Goal: Task Accomplishment & Management: Manage account settings

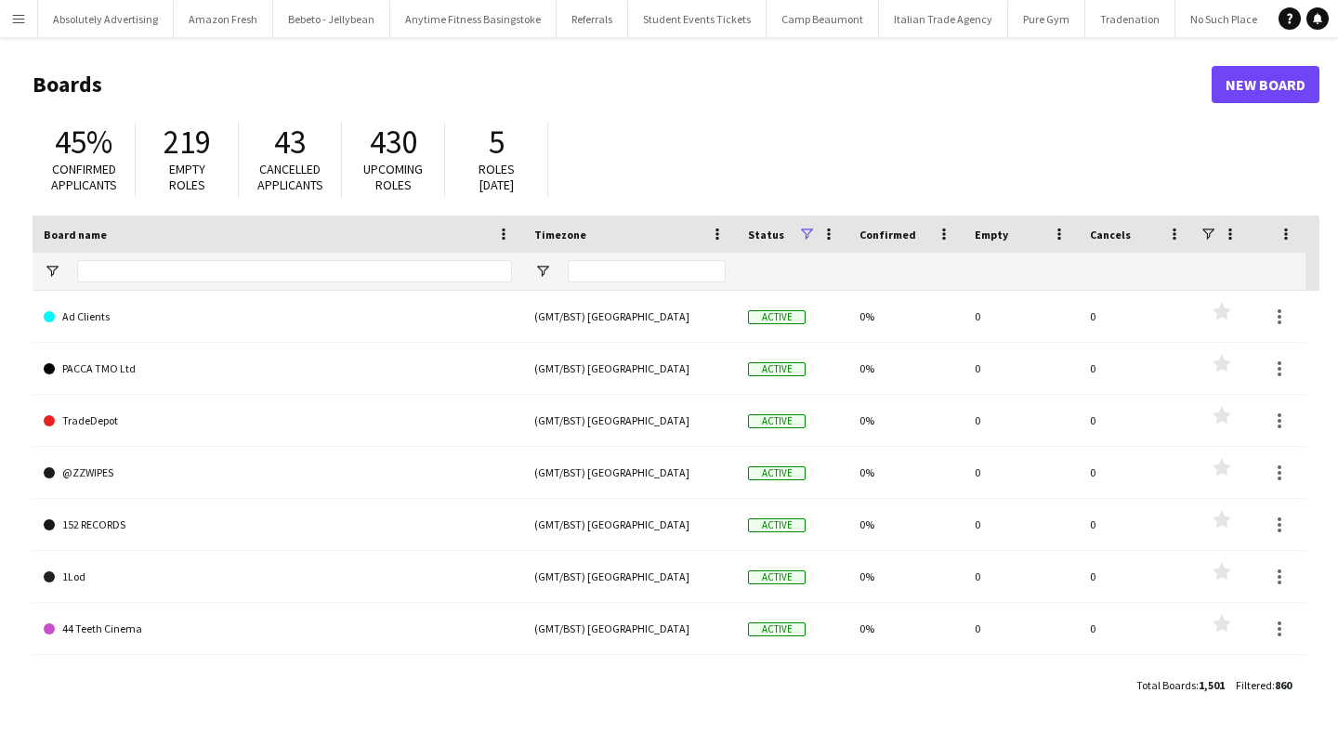
click at [8, 3] on button "Menu" at bounding box center [18, 18] width 37 height 37
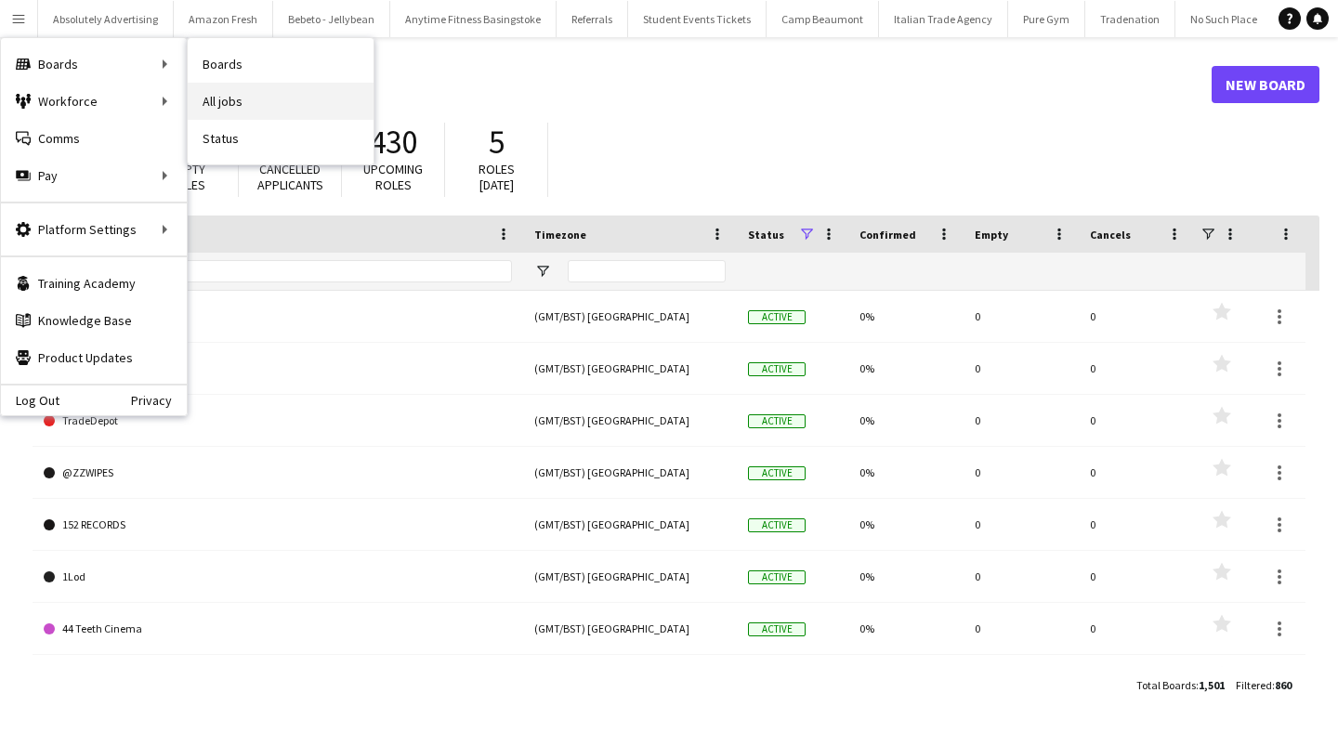
click at [268, 88] on link "All jobs" at bounding box center [281, 101] width 186 height 37
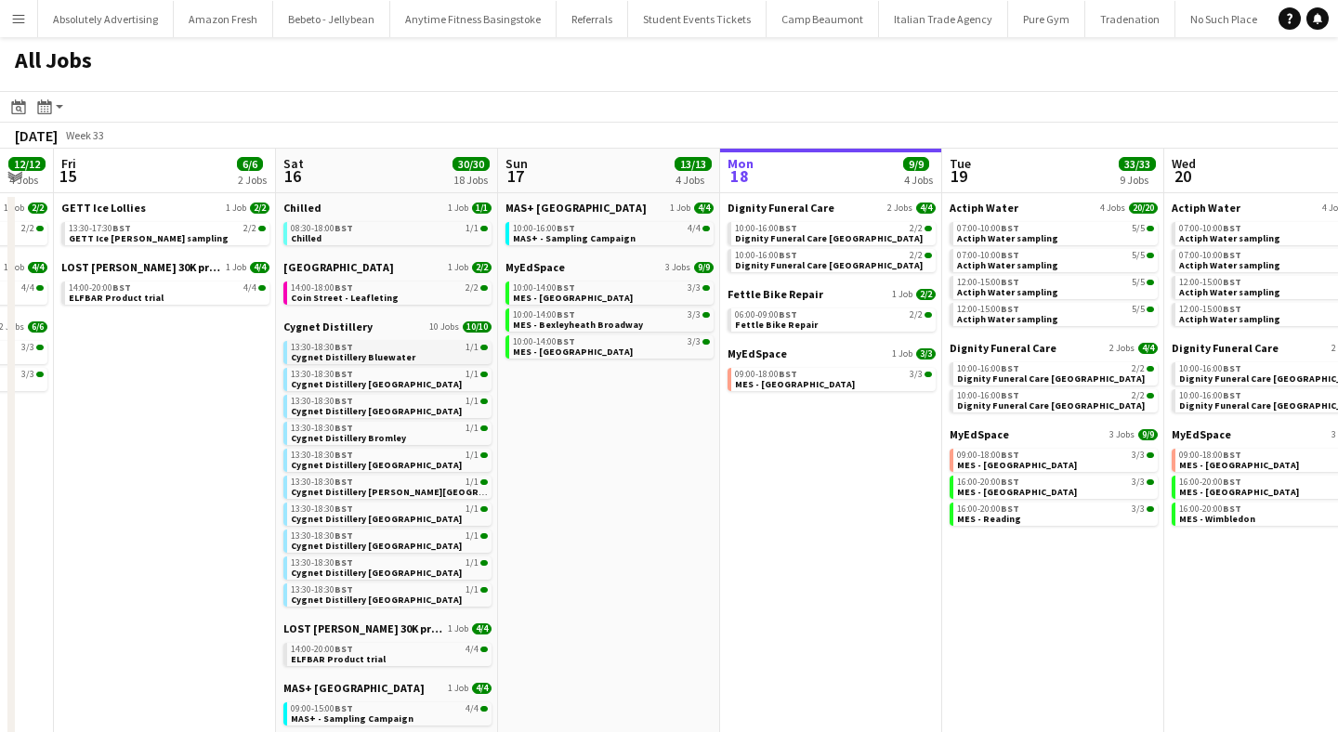
click at [406, 346] on div "13:30-18:30 BST 1/1" at bounding box center [389, 347] width 197 height 9
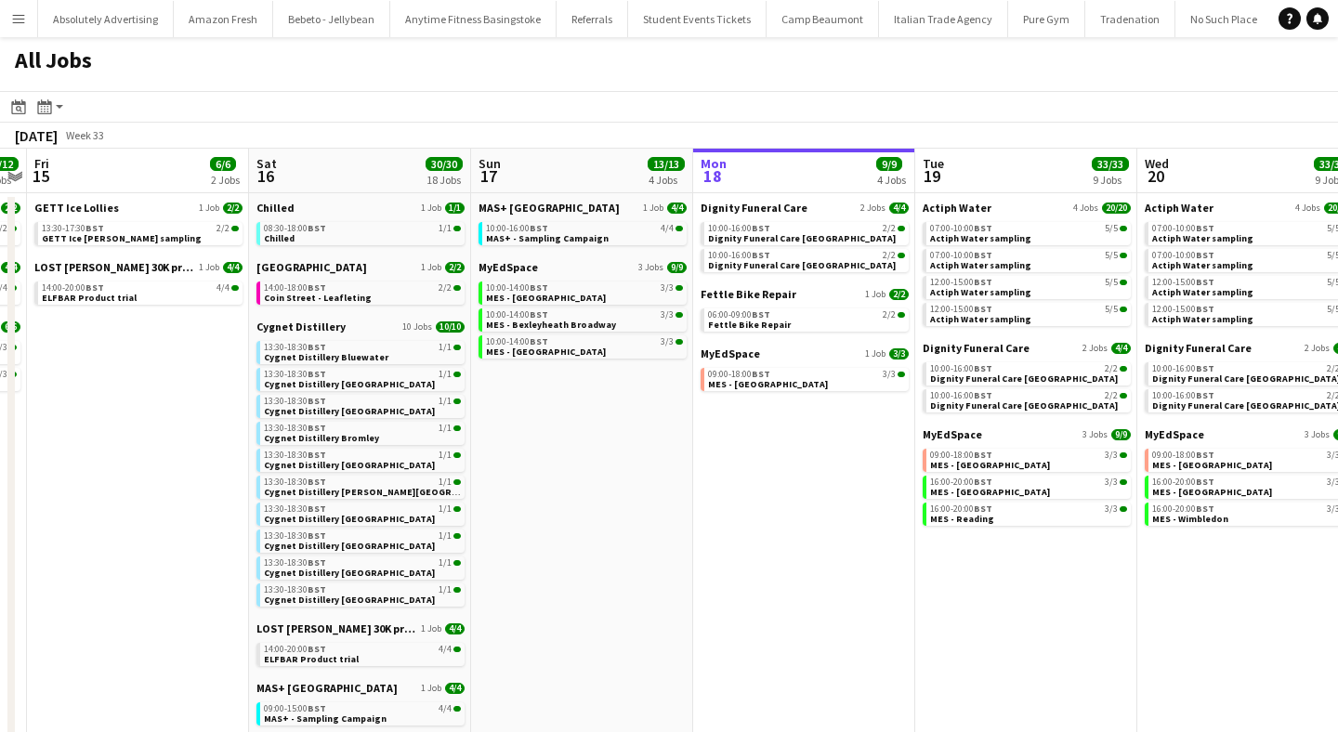
scroll to position [0, 442]
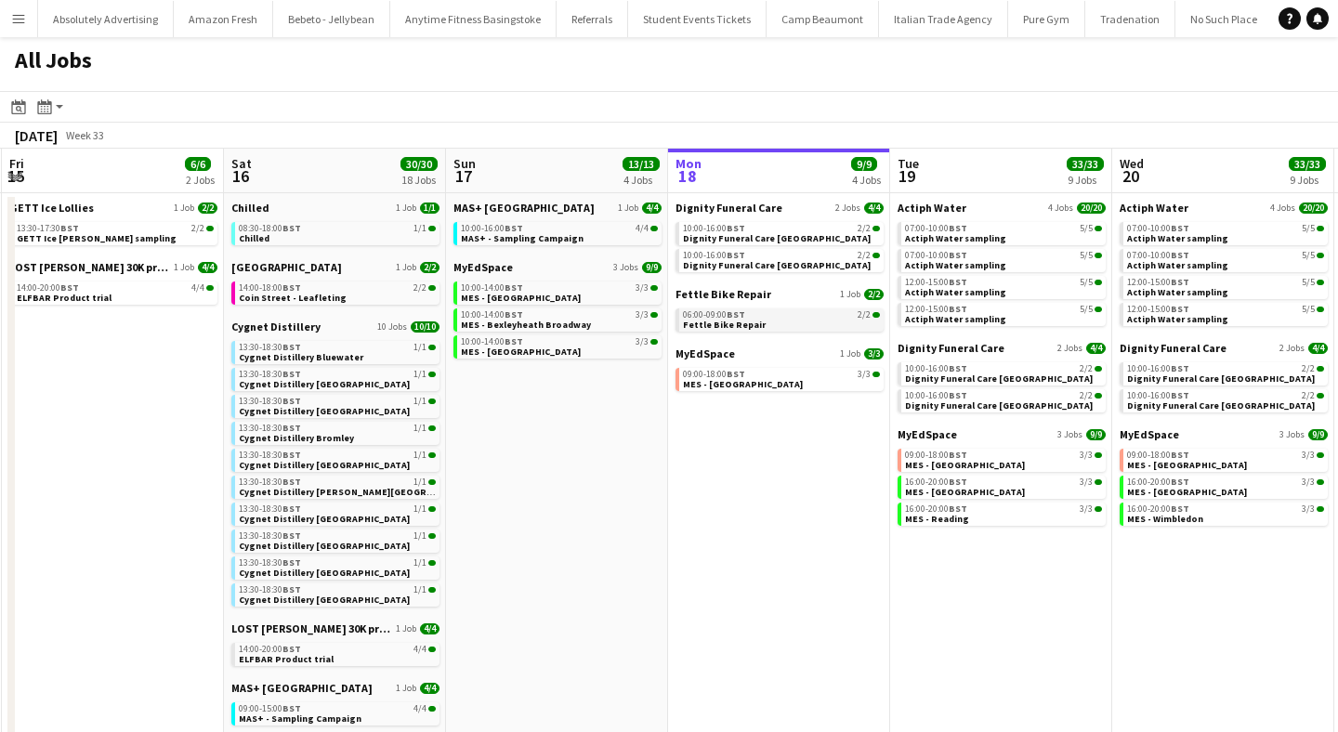
click at [735, 328] on span "Fettle Bike Repair" at bounding box center [724, 325] width 83 height 12
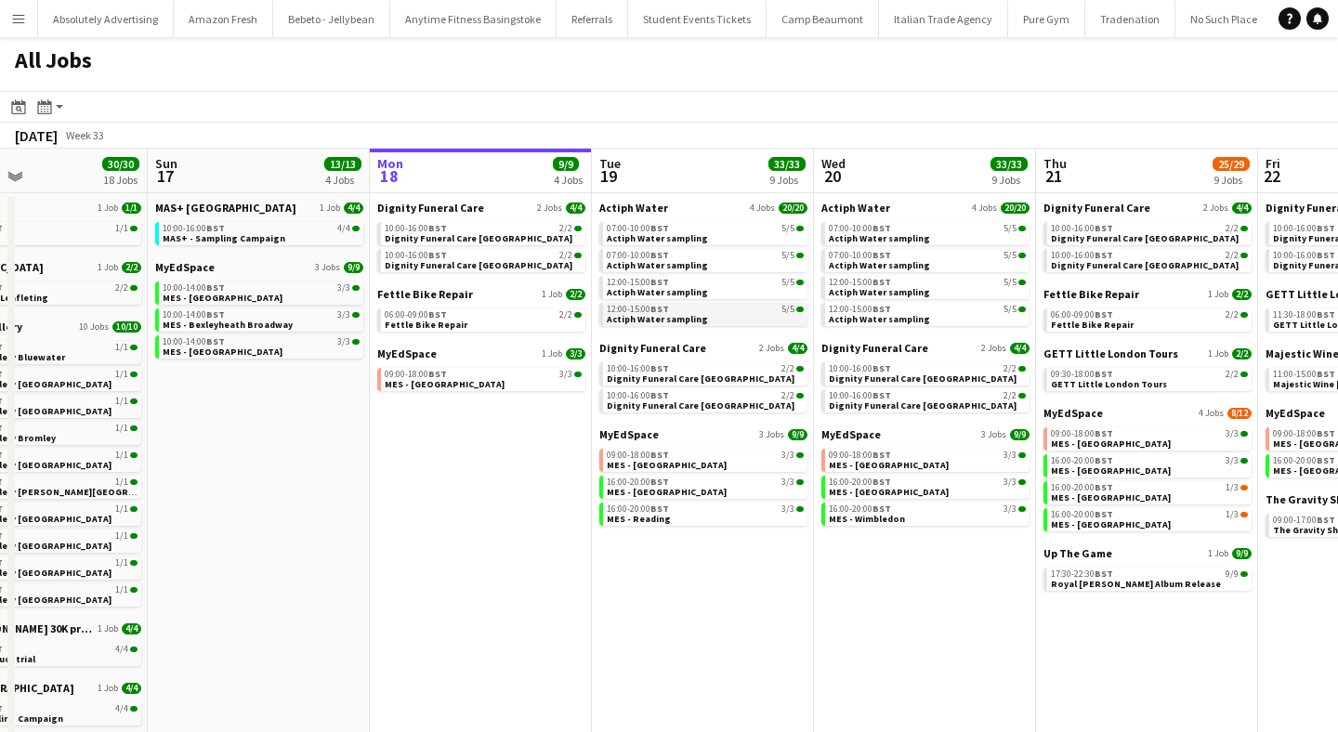
scroll to position [0, 744]
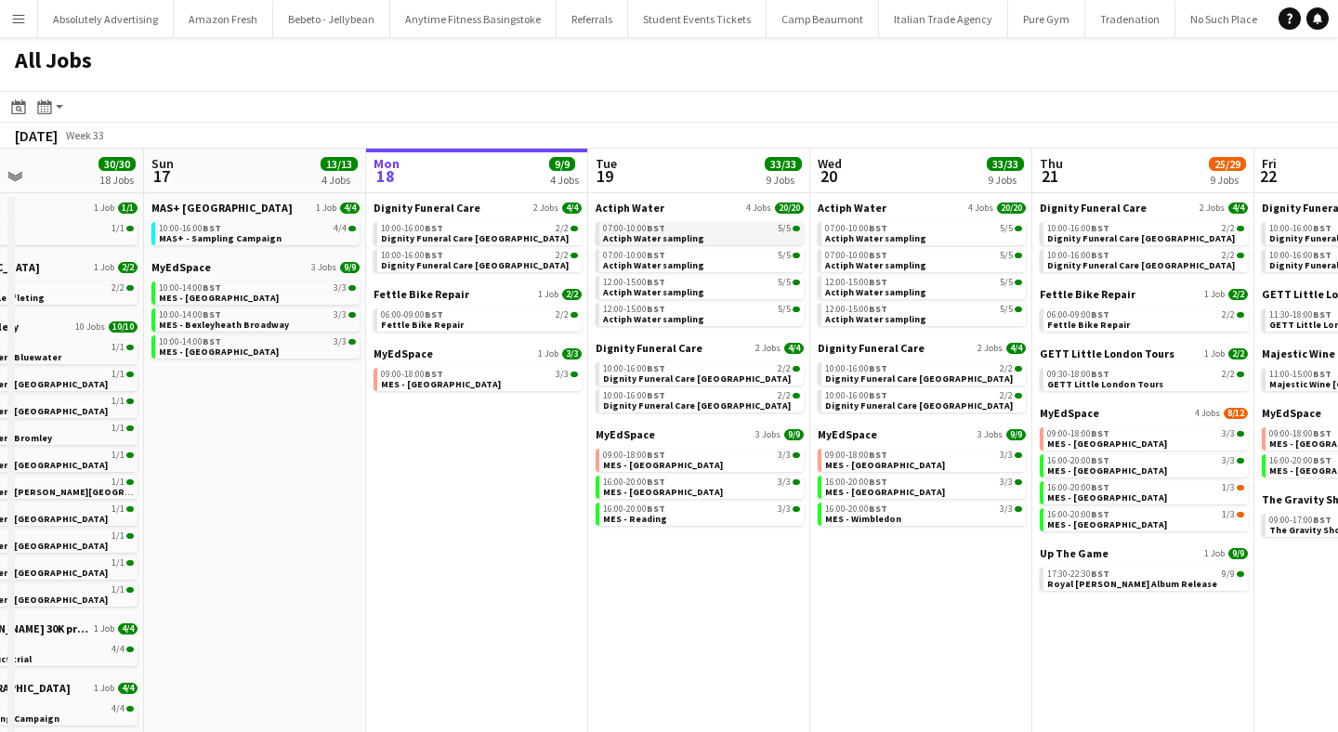
click at [659, 236] on span "Actiph Water sampling" at bounding box center [653, 238] width 101 height 12
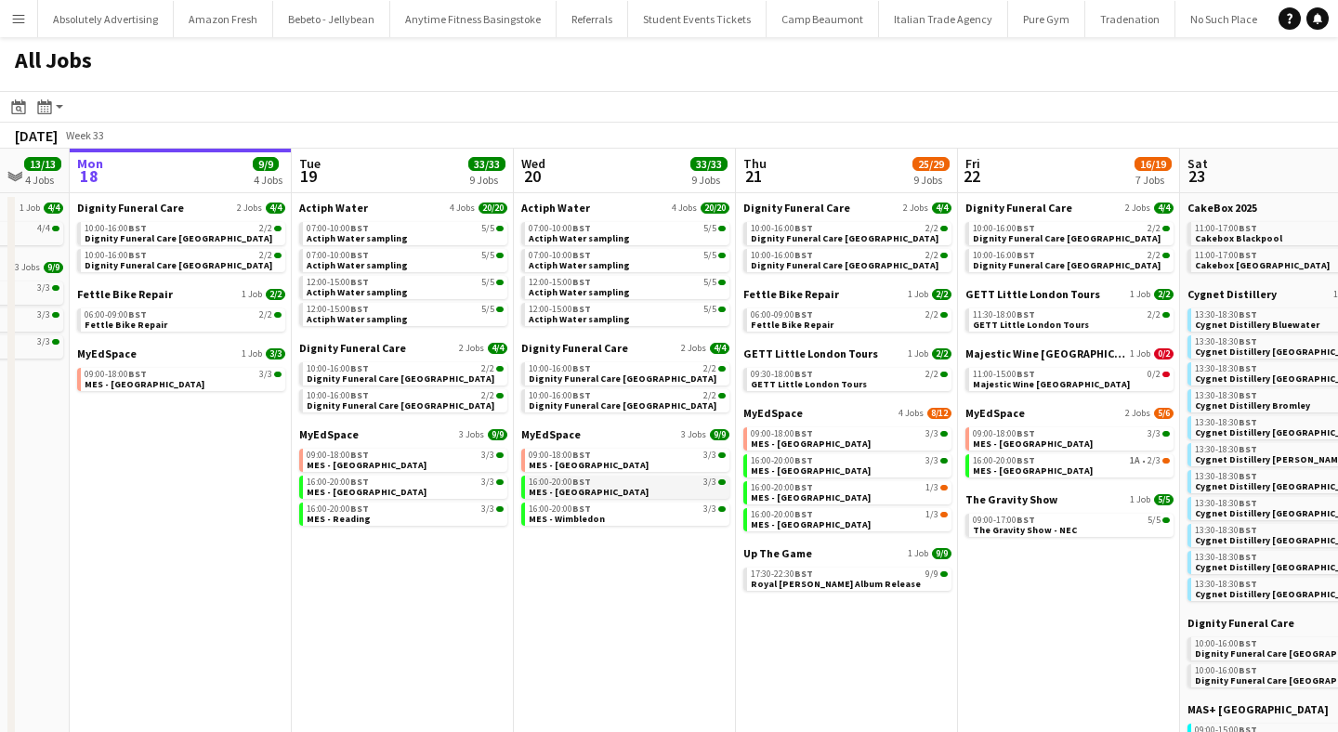
scroll to position [0, 601]
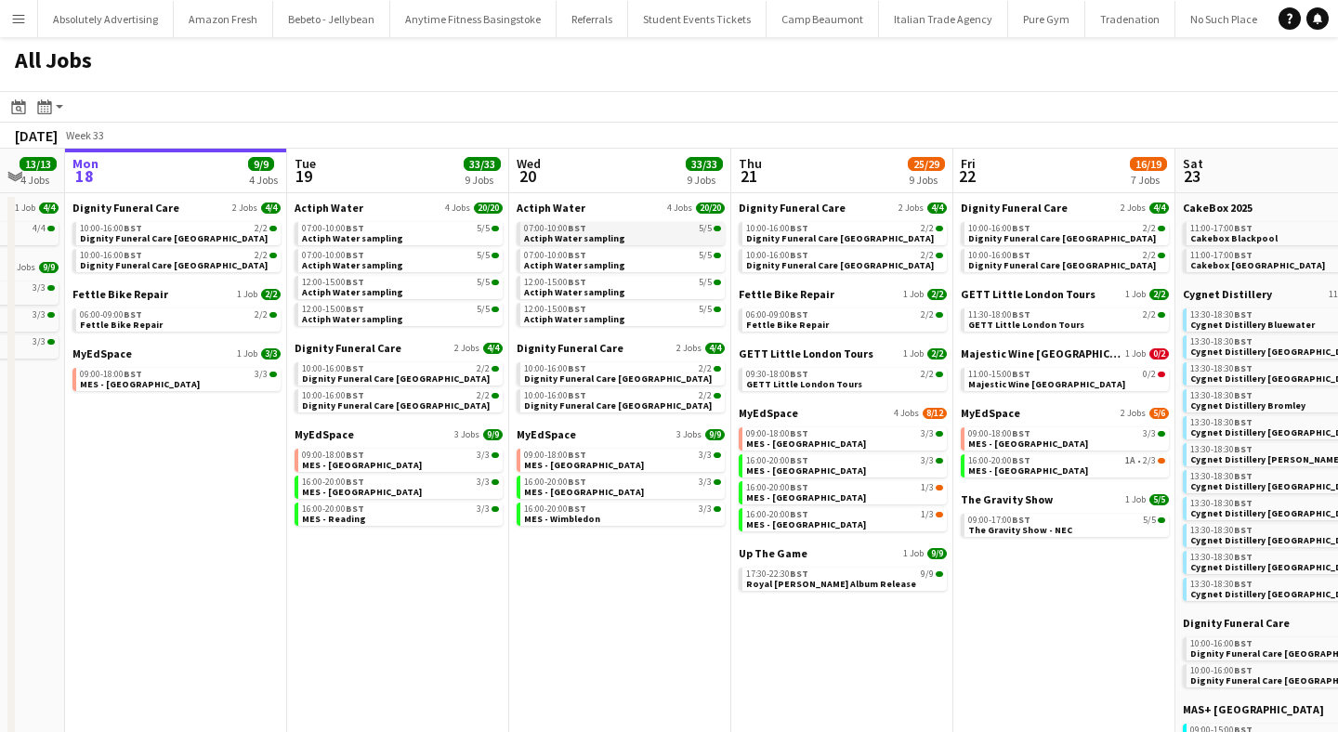
click at [569, 230] on span "07:00-10:00 BST" at bounding box center [555, 228] width 62 height 9
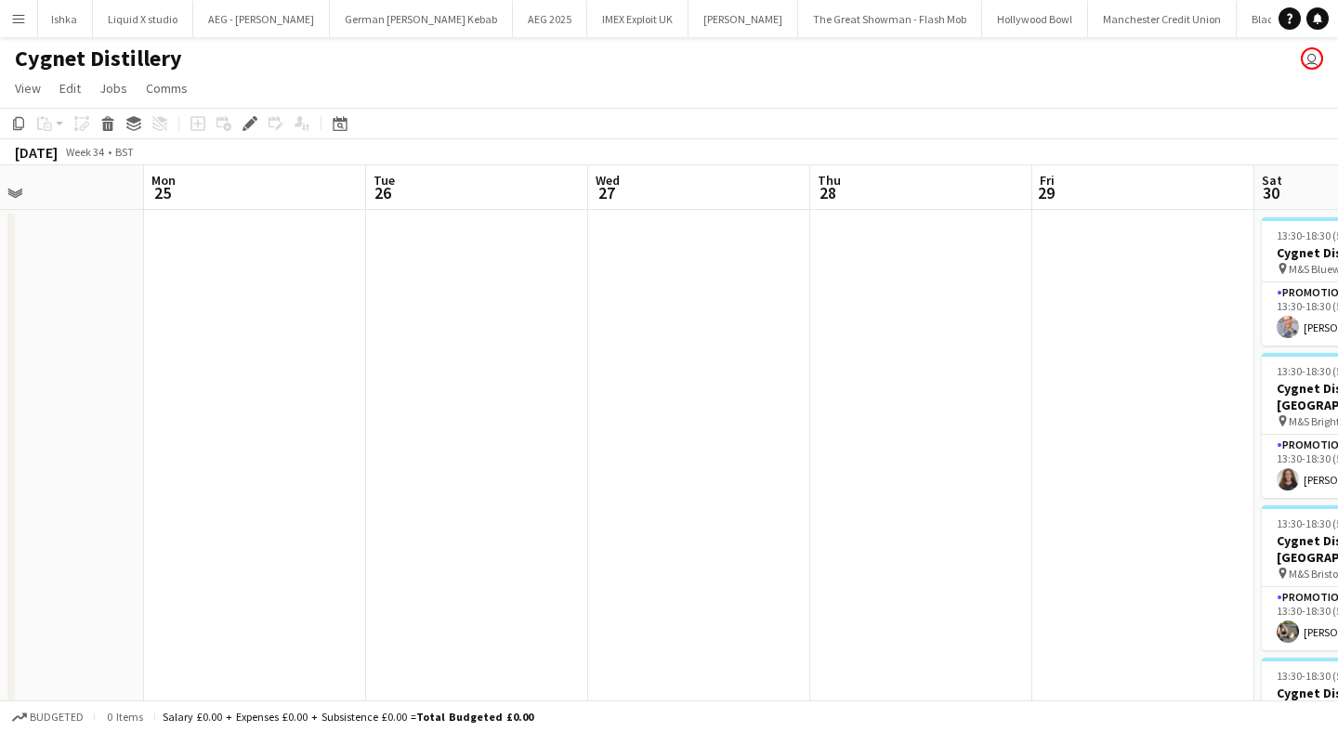
scroll to position [0, 747]
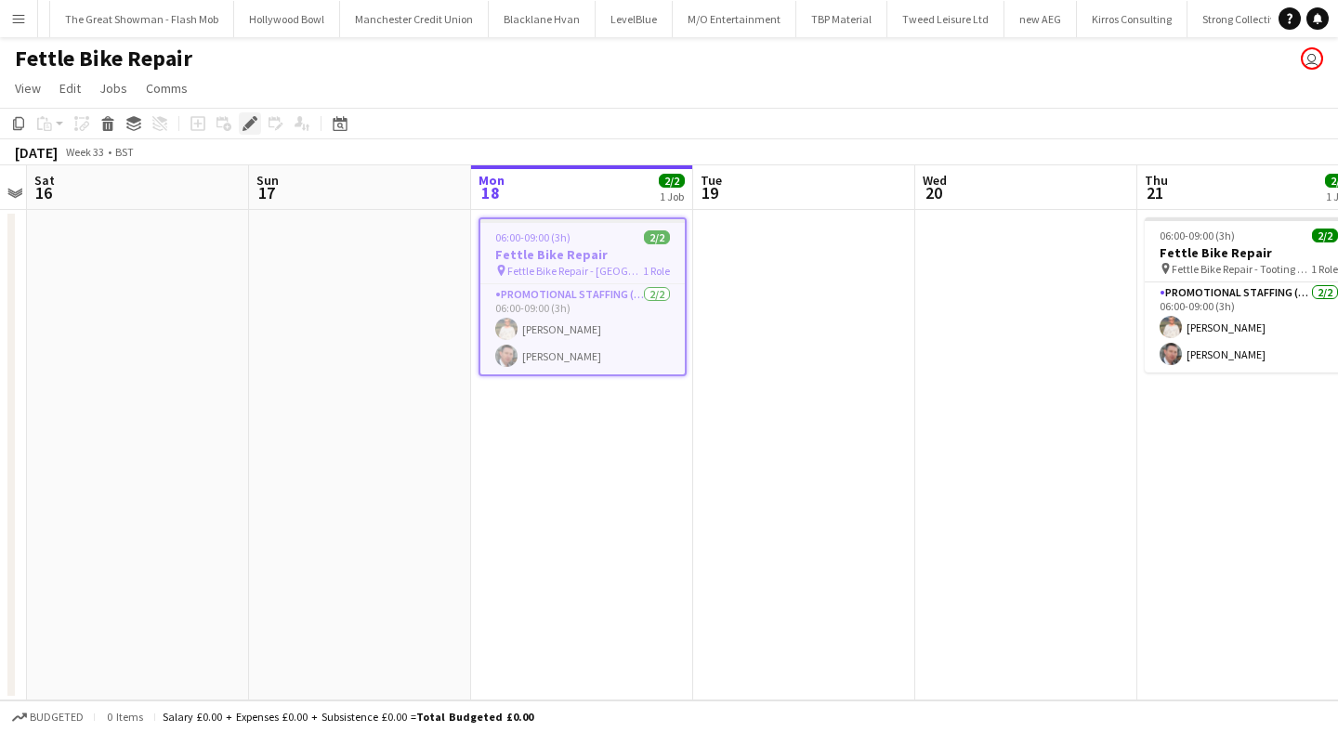
click at [247, 124] on icon at bounding box center [249, 124] width 10 height 10
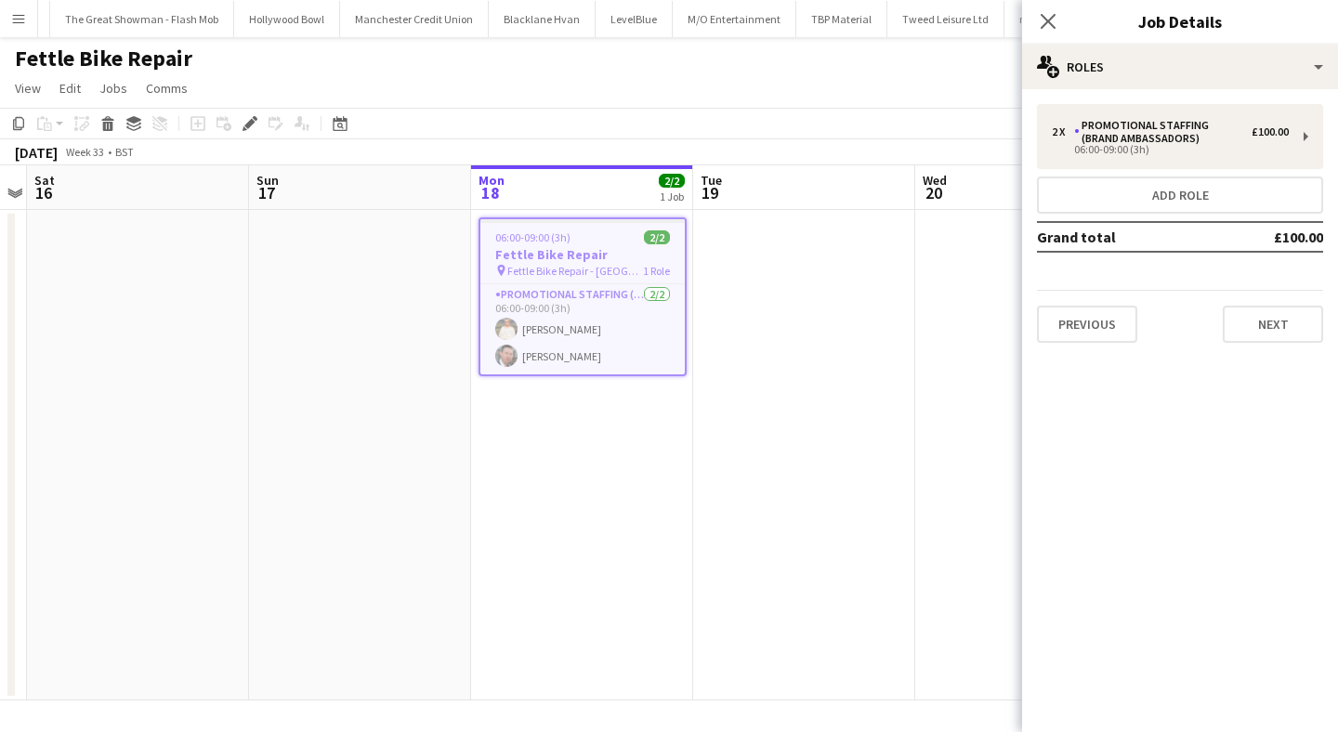
click at [849, 415] on app-date-cell at bounding box center [804, 455] width 222 height 490
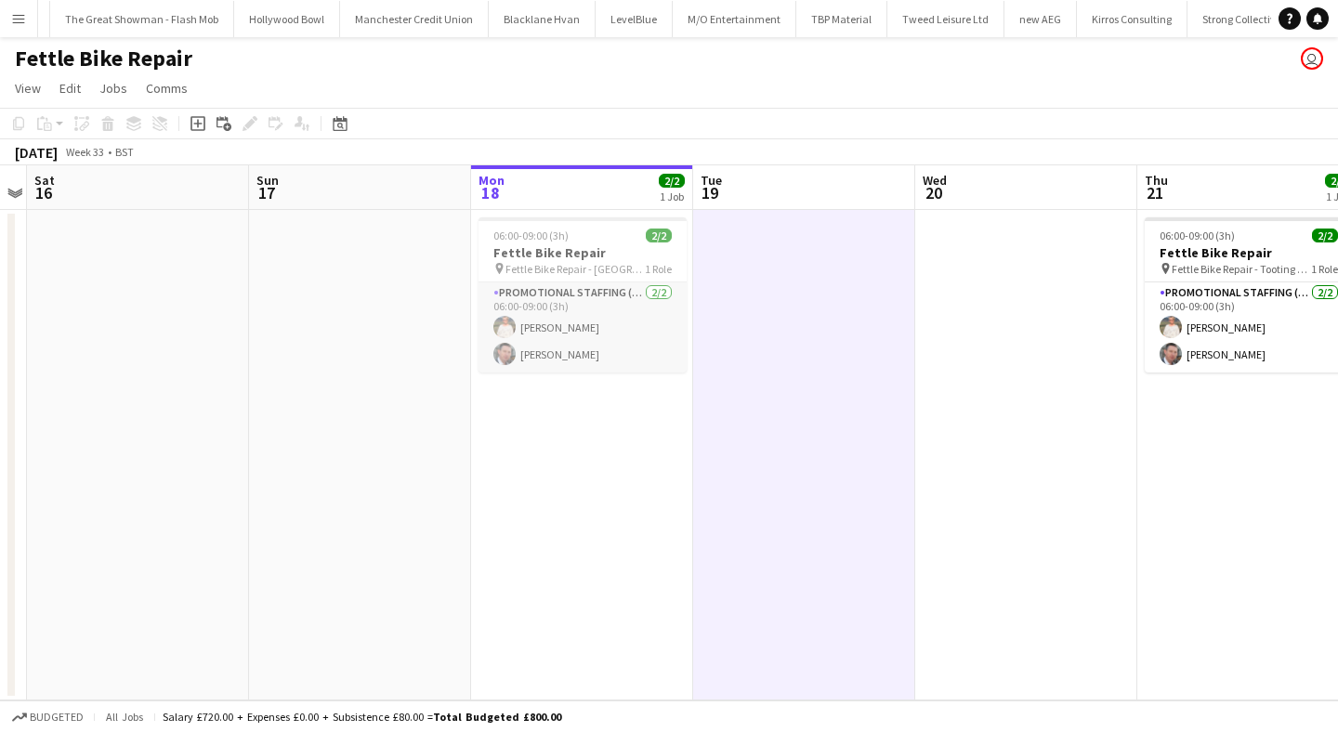
click at [520, 331] on app-card-role "Promotional Staffing (Brand Ambassadors) 2/2 06:00-09:00 (3h) Melinda Kirkwood …" at bounding box center [582, 327] width 208 height 90
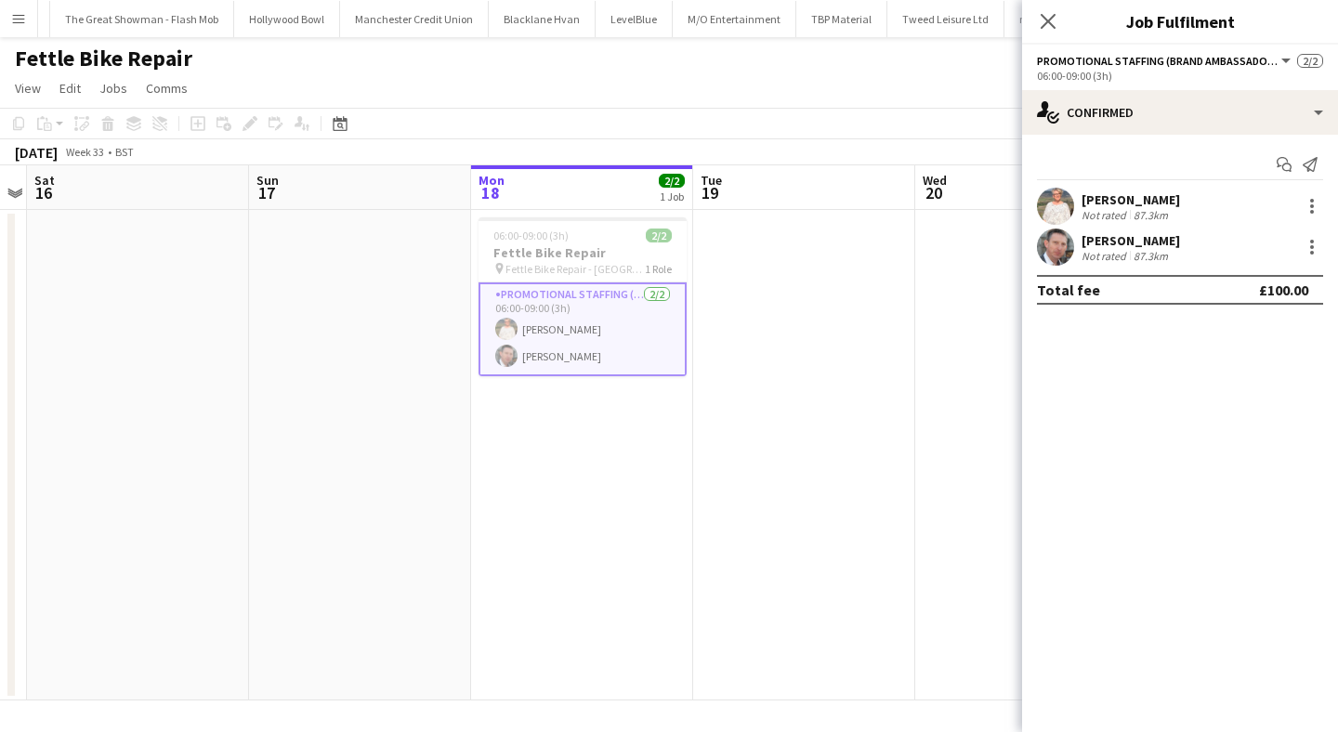
click at [1055, 240] on app-user-avatar at bounding box center [1055, 247] width 37 height 37
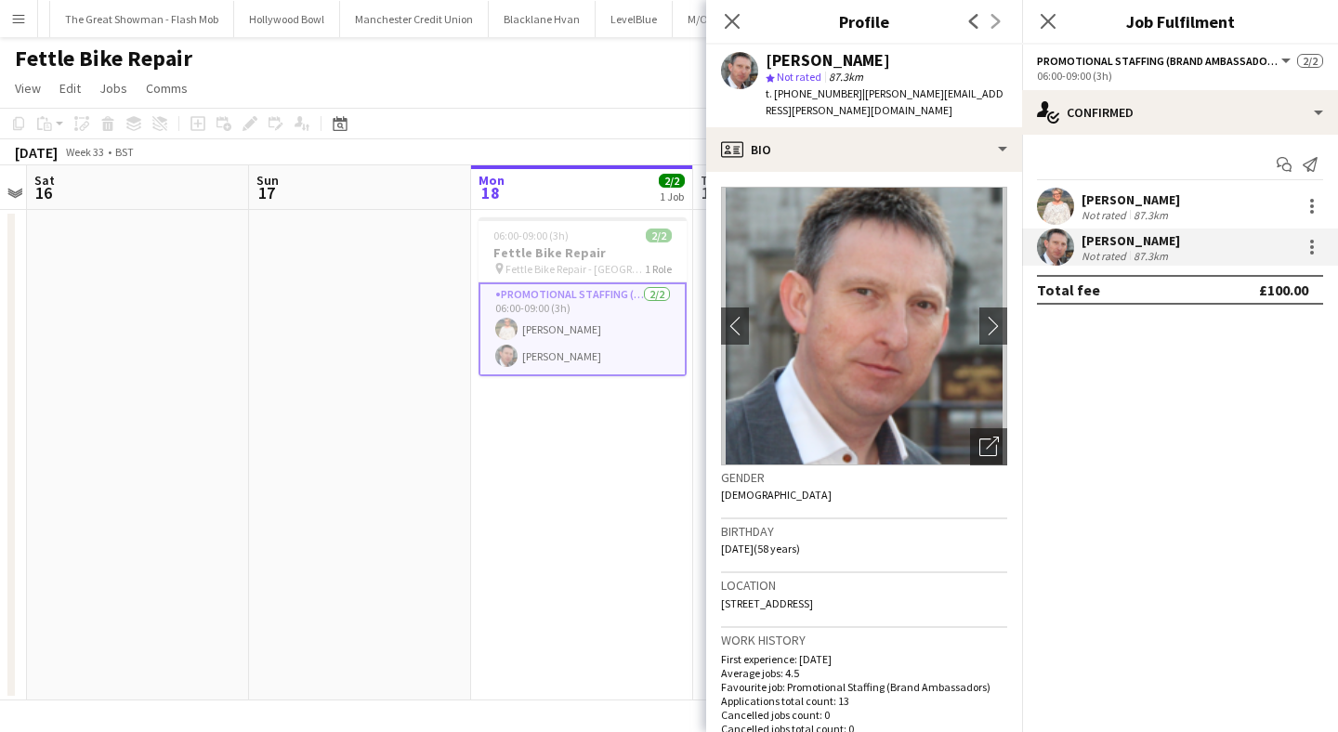
click at [1053, 205] on app-user-avatar at bounding box center [1055, 206] width 37 height 37
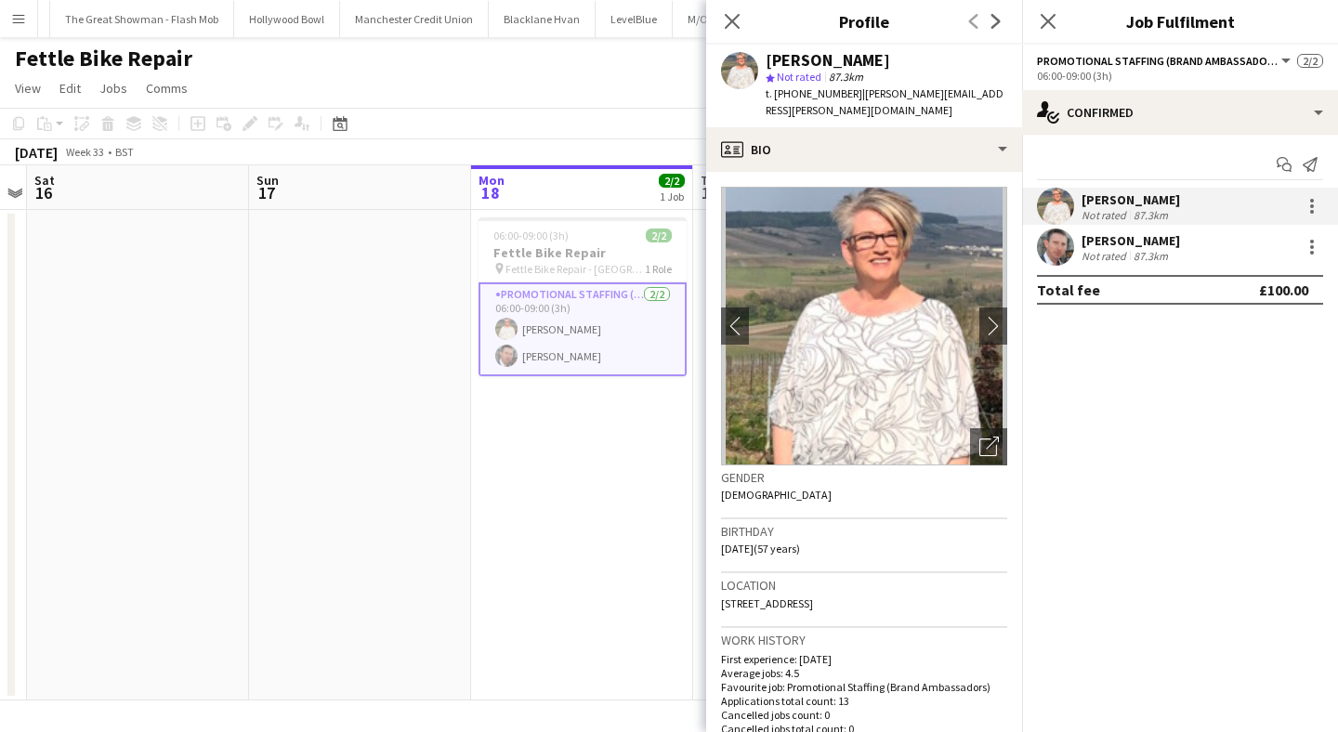
click at [1059, 253] on app-user-avatar at bounding box center [1055, 247] width 37 height 37
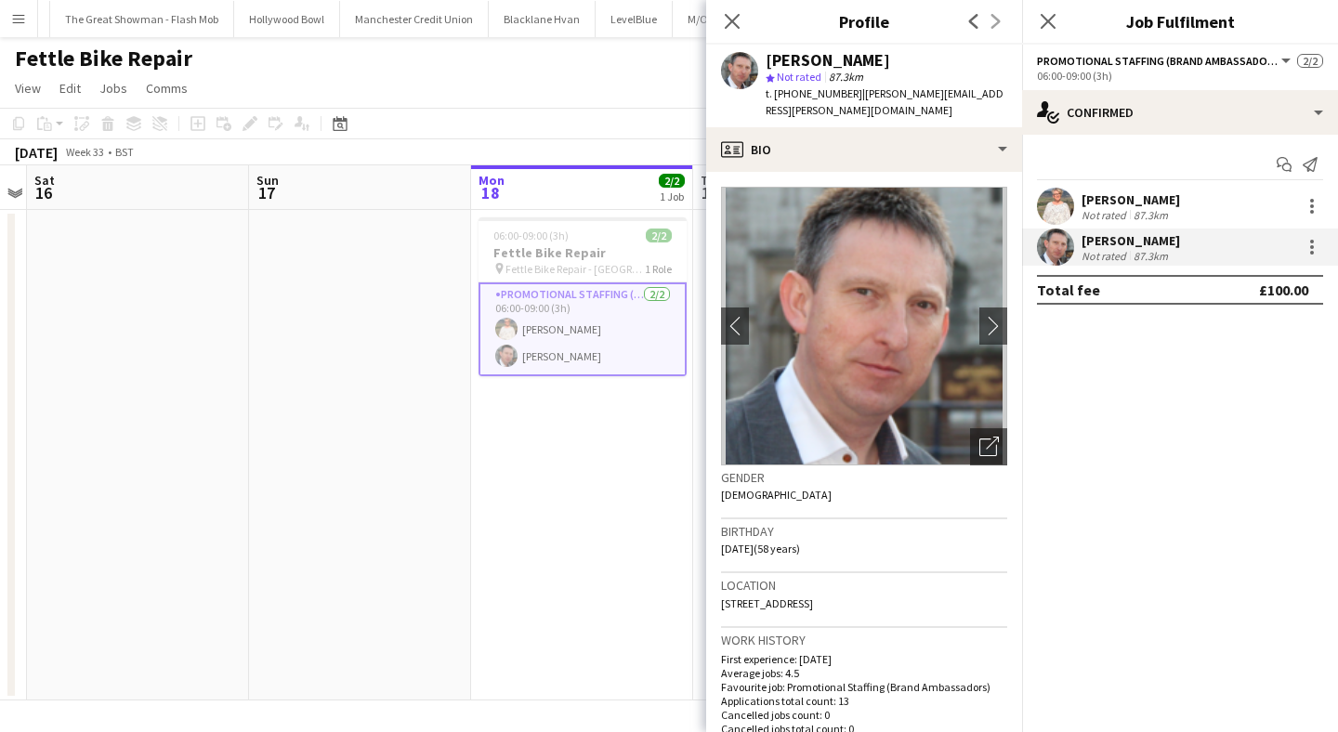
click at [543, 549] on app-date-cell "06:00-09:00 (3h) 2/2 Fettle Bike Repair pin Fettle Bike Repair - East Twickenha…" at bounding box center [582, 455] width 222 height 490
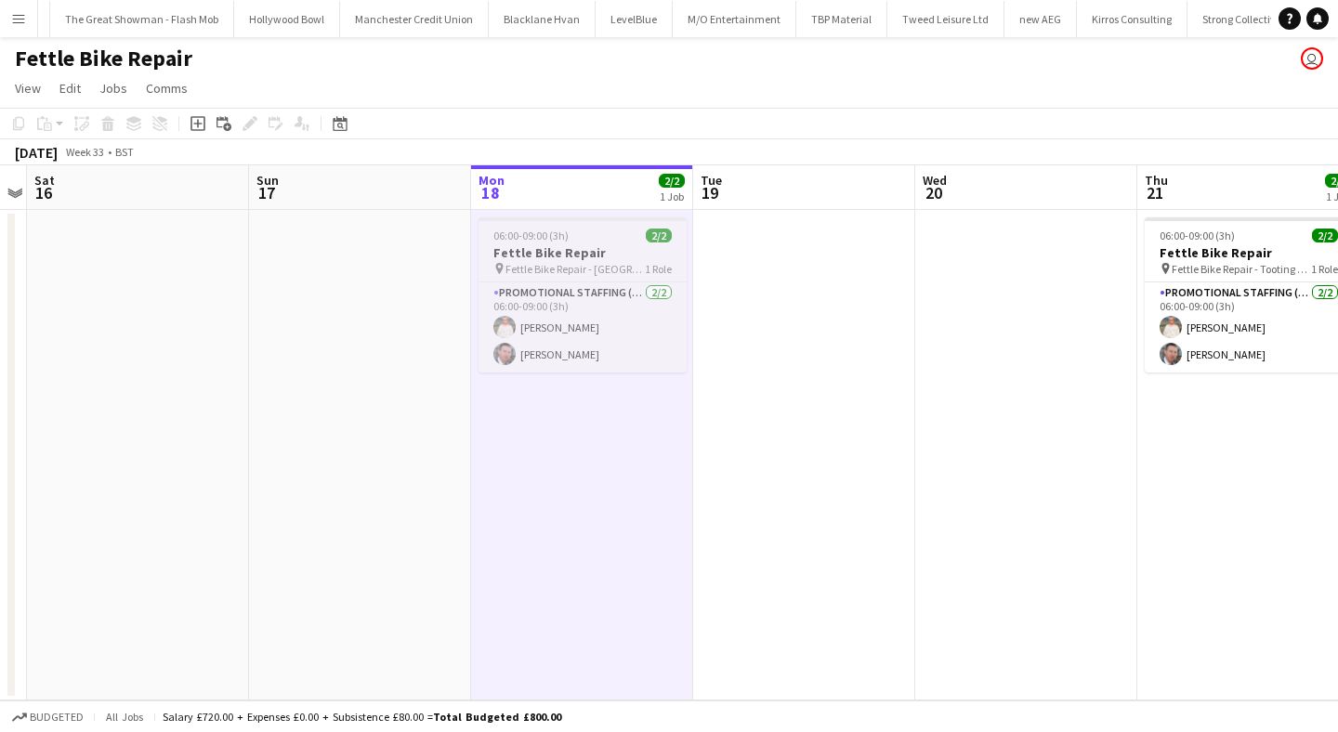
click at [549, 236] on span "06:00-09:00 (3h)" at bounding box center [530, 236] width 75 height 14
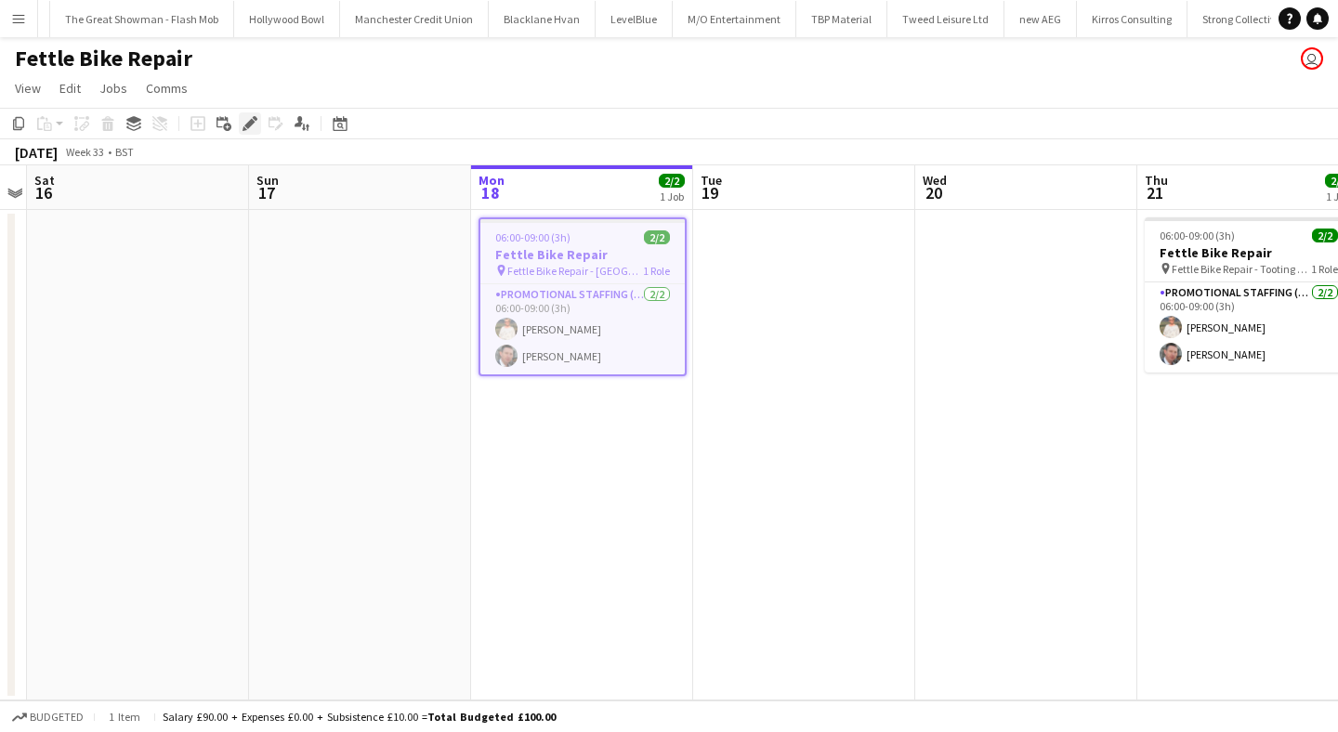
click at [257, 118] on div "Edit" at bounding box center [250, 123] width 22 height 22
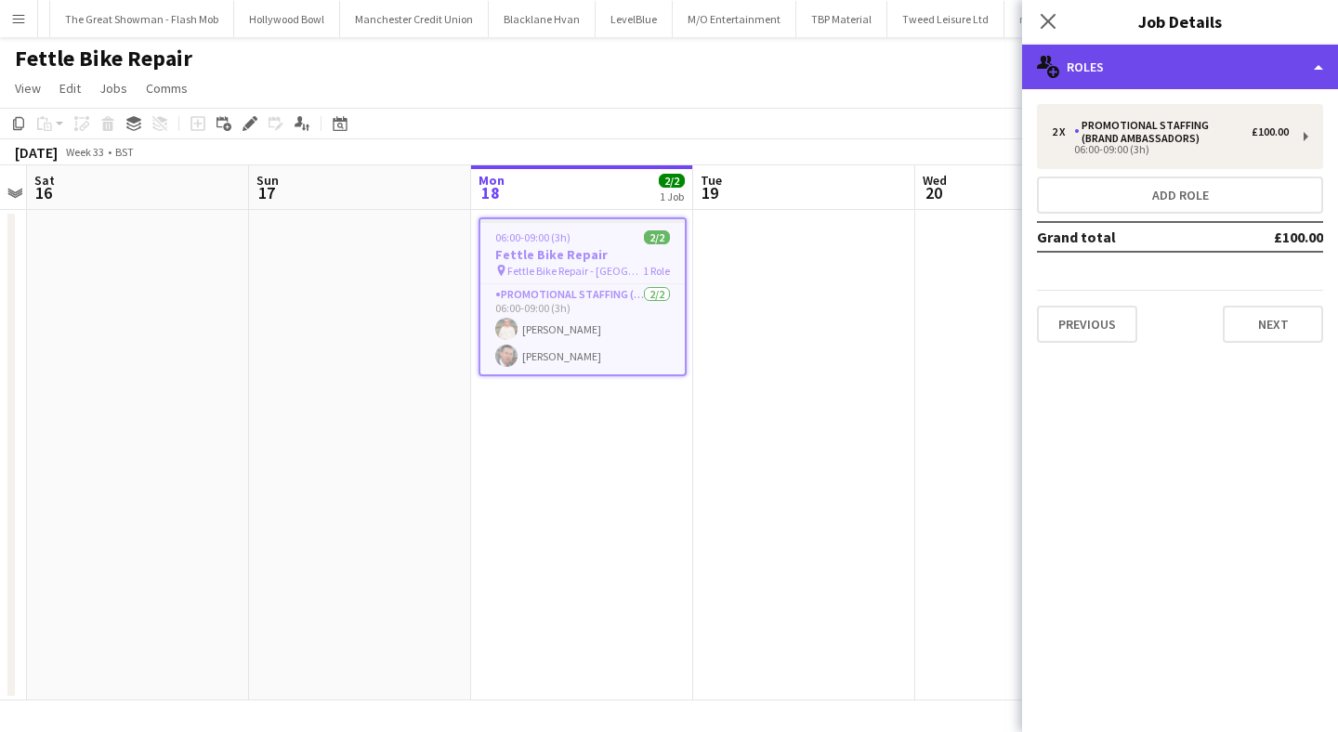
click at [1212, 53] on div "multiple-users-add Roles" at bounding box center [1180, 67] width 316 height 45
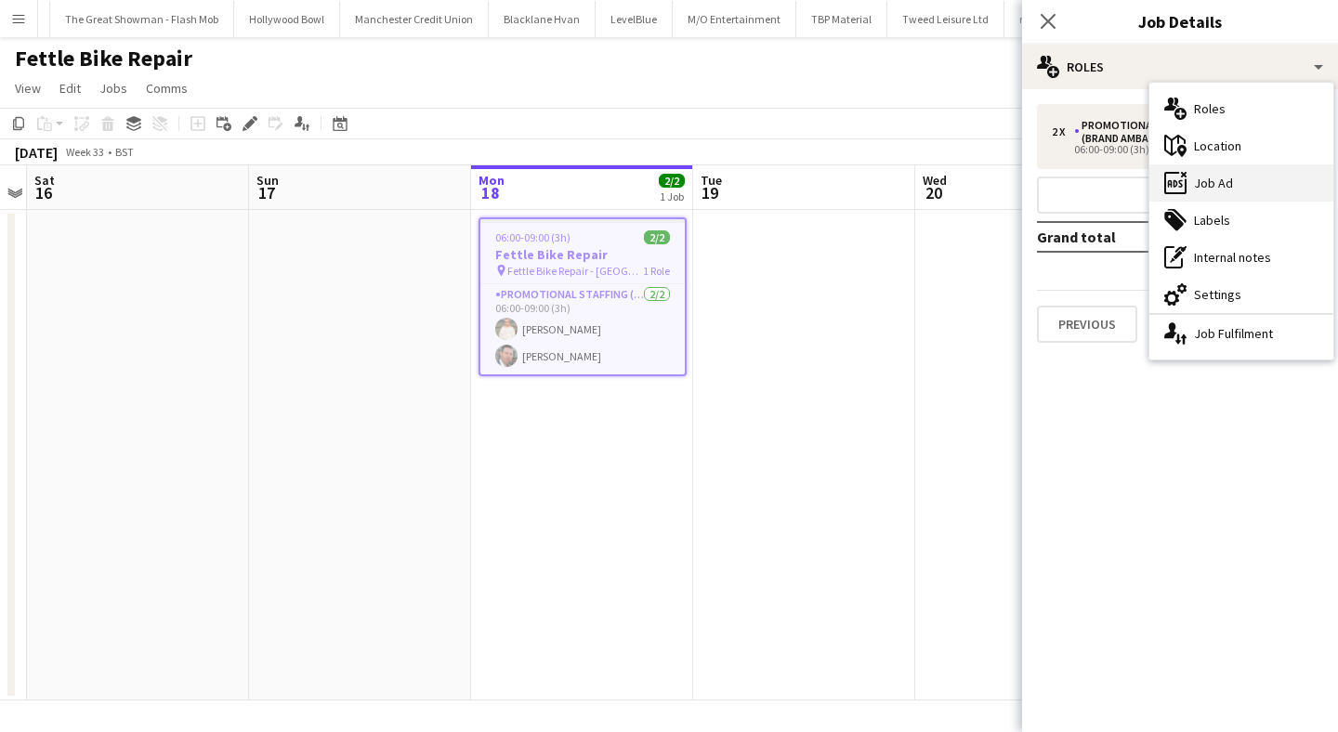
click at [1228, 180] on div "ads-window Job Ad" at bounding box center [1241, 182] width 184 height 37
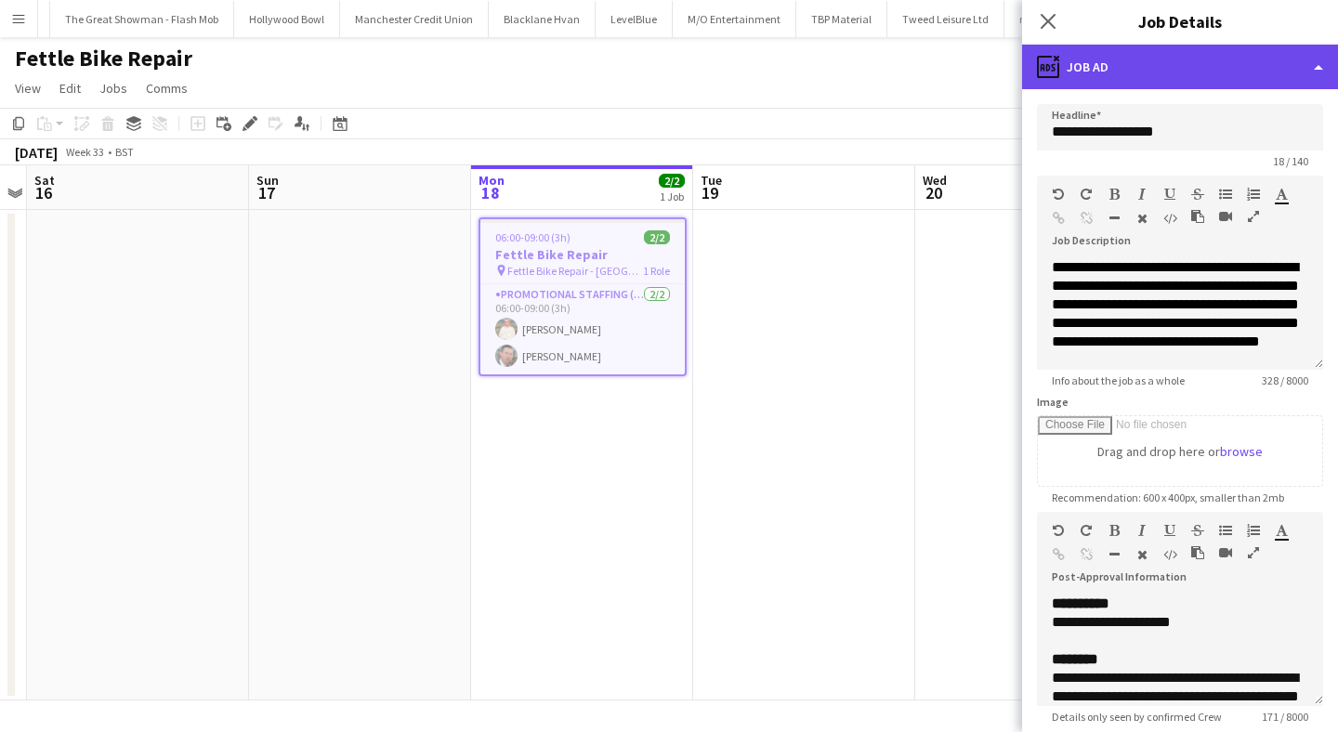
click at [1181, 85] on div "ads-window Job Ad" at bounding box center [1180, 67] width 316 height 45
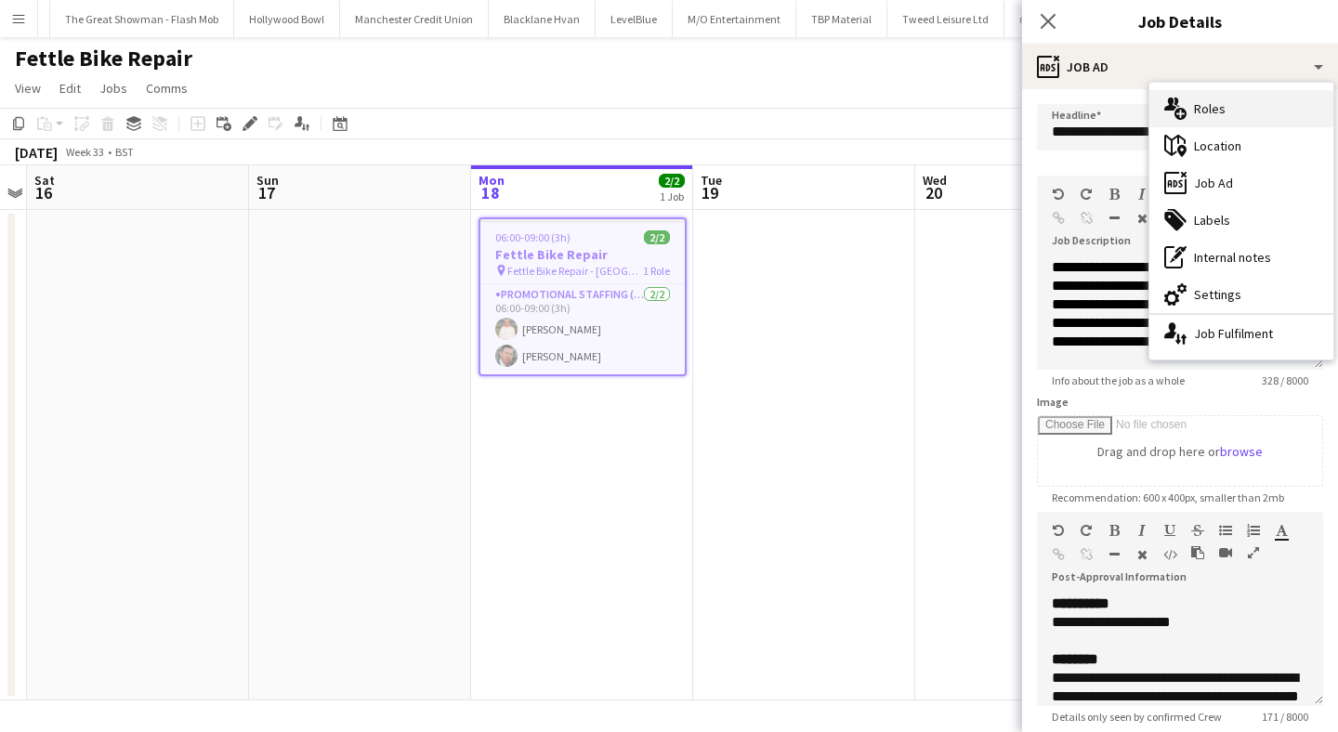
click at [1229, 111] on div "multiple-users-add Roles" at bounding box center [1241, 108] width 184 height 37
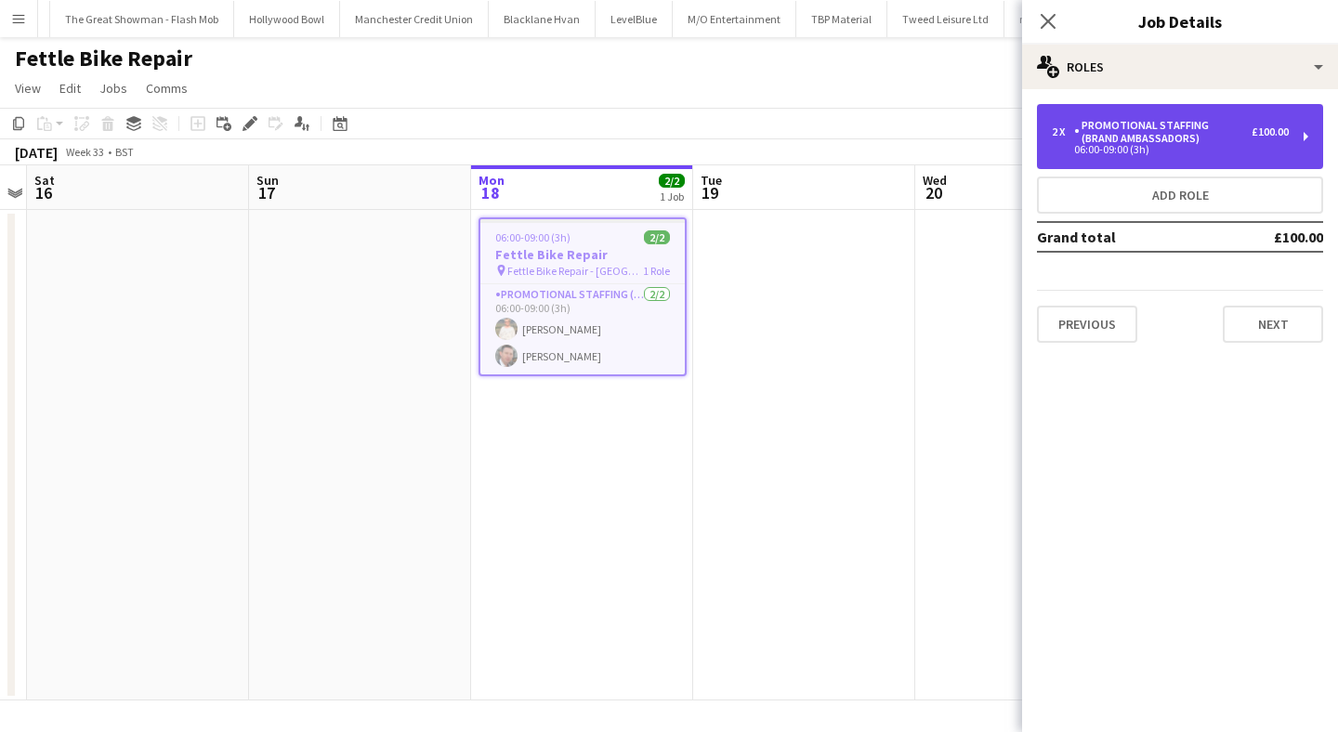
click at [1198, 135] on div "Promotional Staffing (Brand Ambassadors)" at bounding box center [1162, 132] width 177 height 26
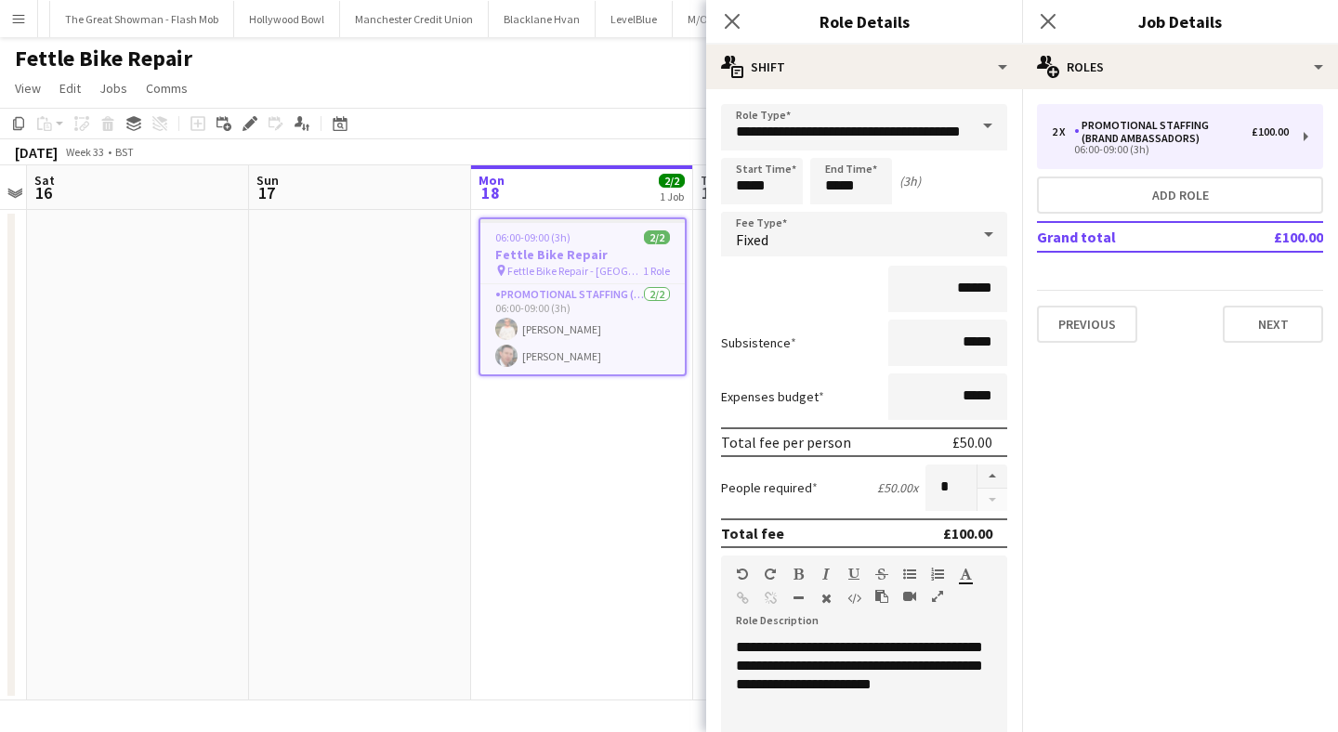
click at [611, 530] on app-date-cell "06:00-09:00 (3h) 2/2 Fettle Bike Repair pin Fettle Bike Repair - East Twickenha…" at bounding box center [582, 455] width 222 height 490
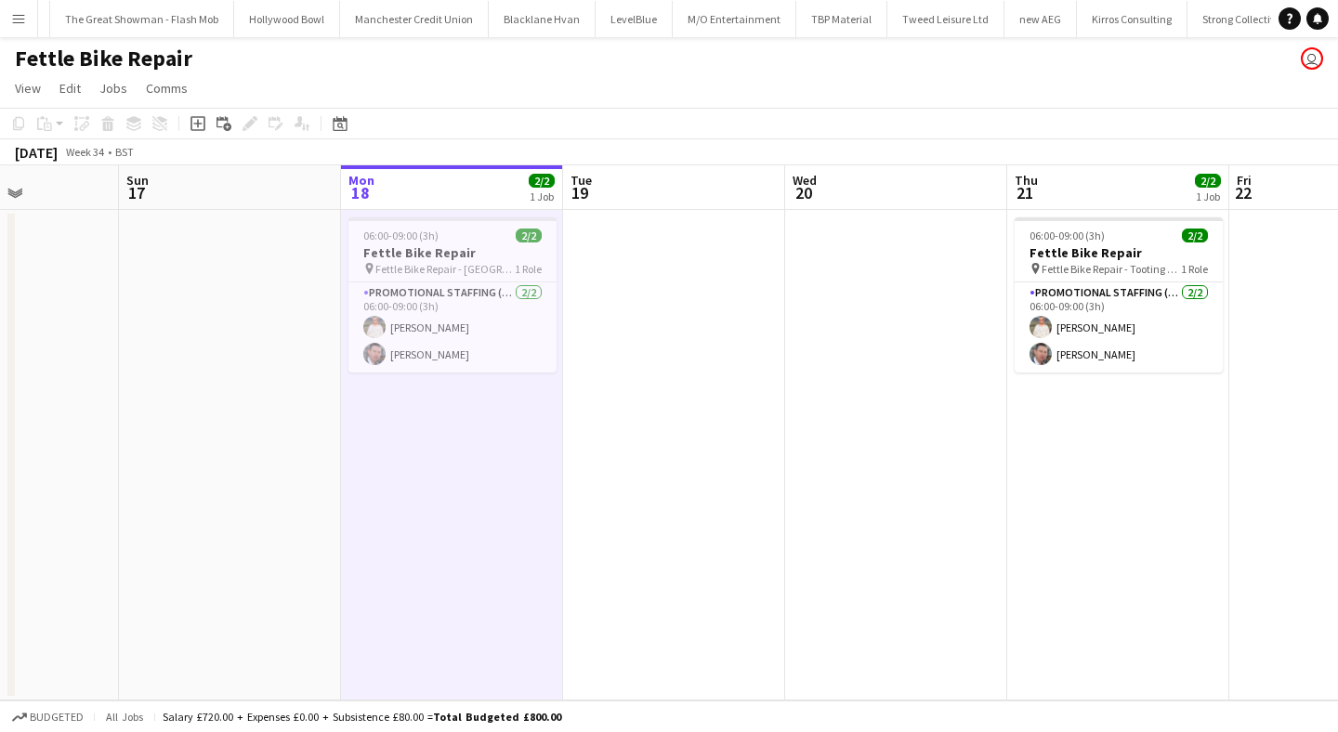
scroll to position [0, 471]
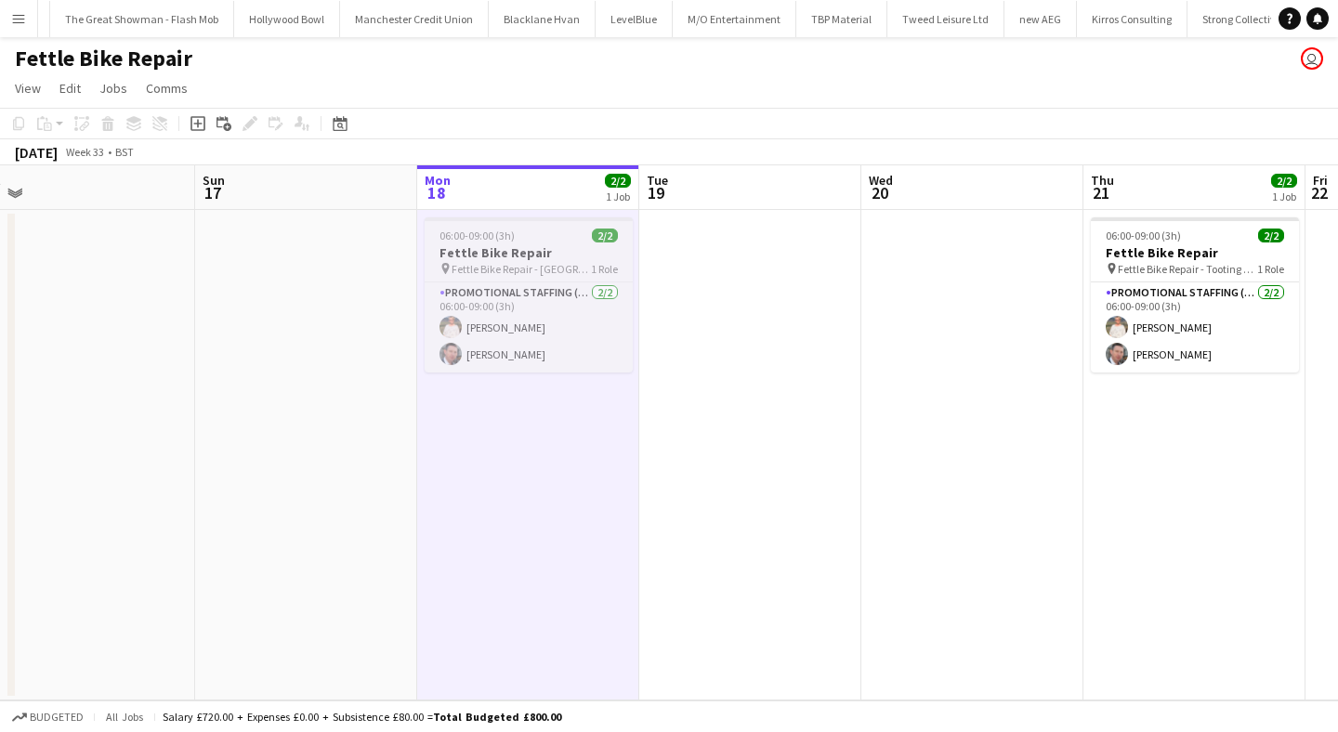
click at [507, 240] on span "06:00-09:00 (3h)" at bounding box center [476, 236] width 75 height 14
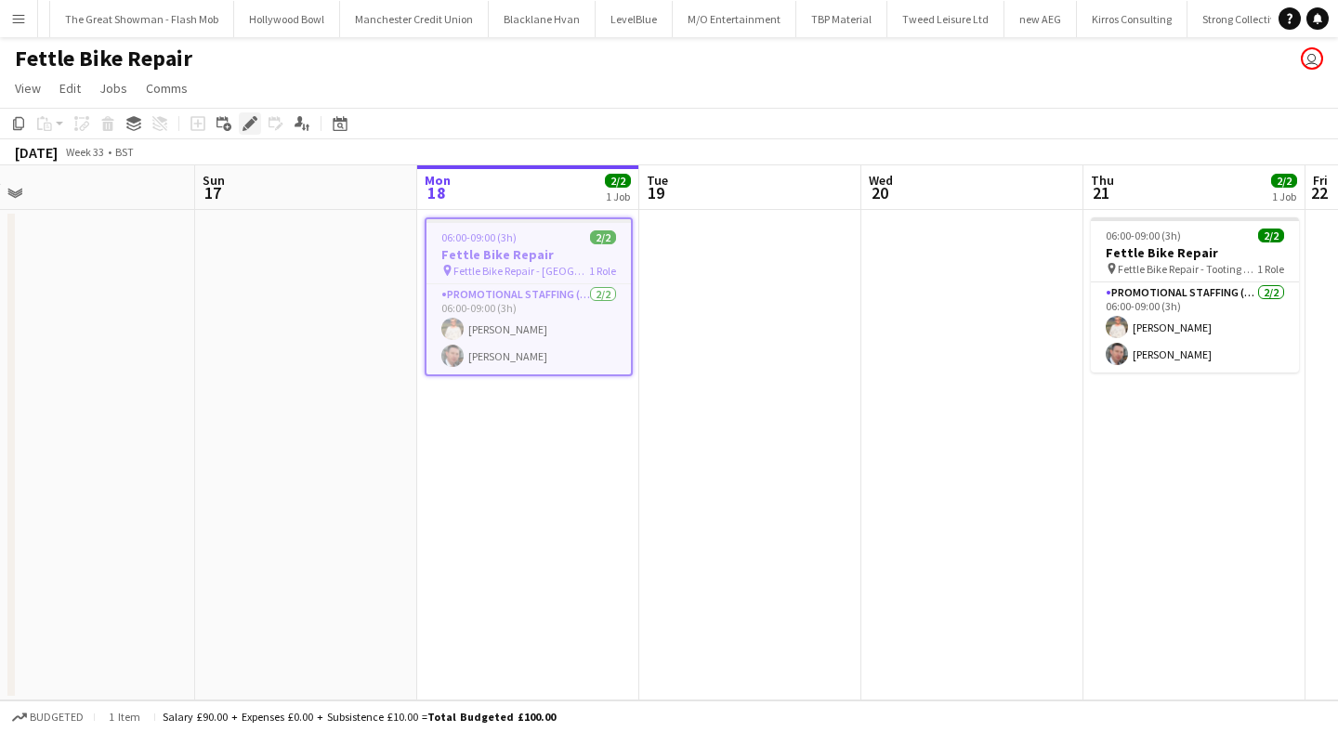
click at [254, 122] on icon at bounding box center [249, 124] width 10 height 10
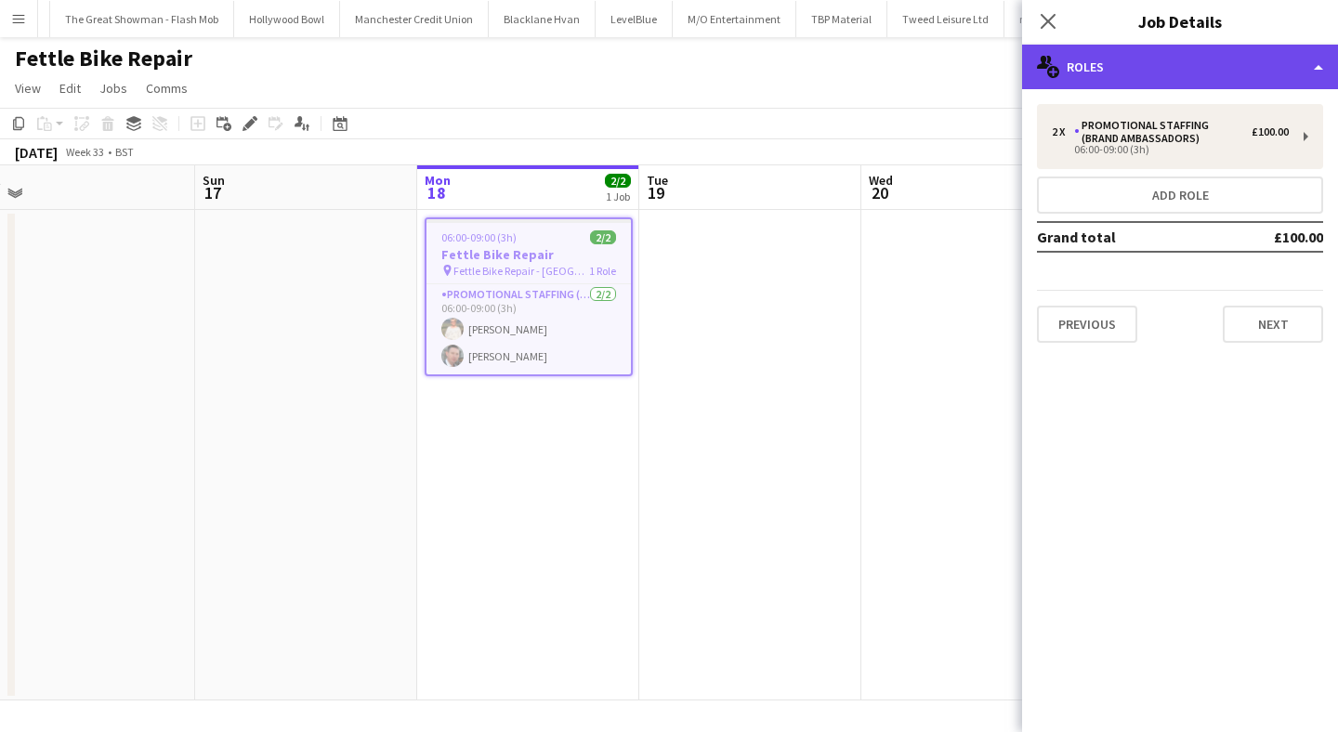
click at [1136, 49] on div "multiple-users-add Roles" at bounding box center [1180, 67] width 316 height 45
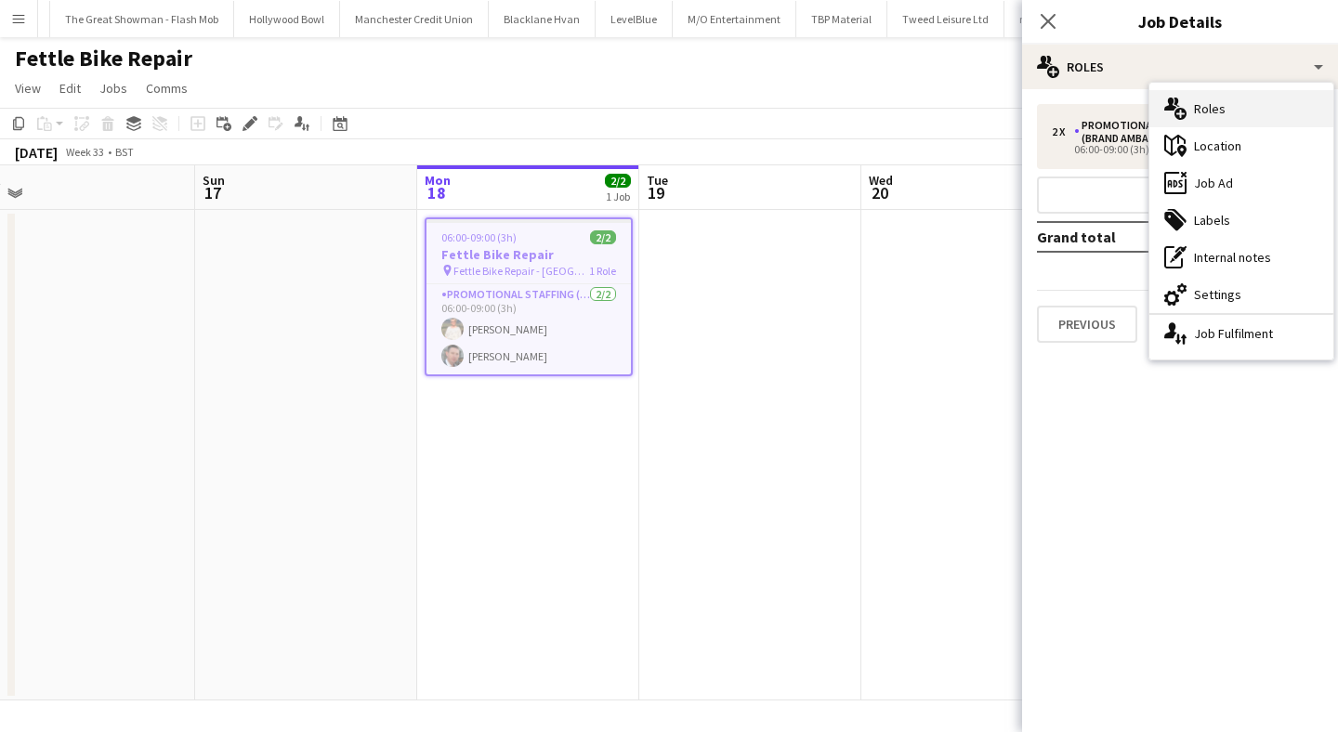
click at [1213, 114] on div "multiple-users-add Roles" at bounding box center [1241, 108] width 184 height 37
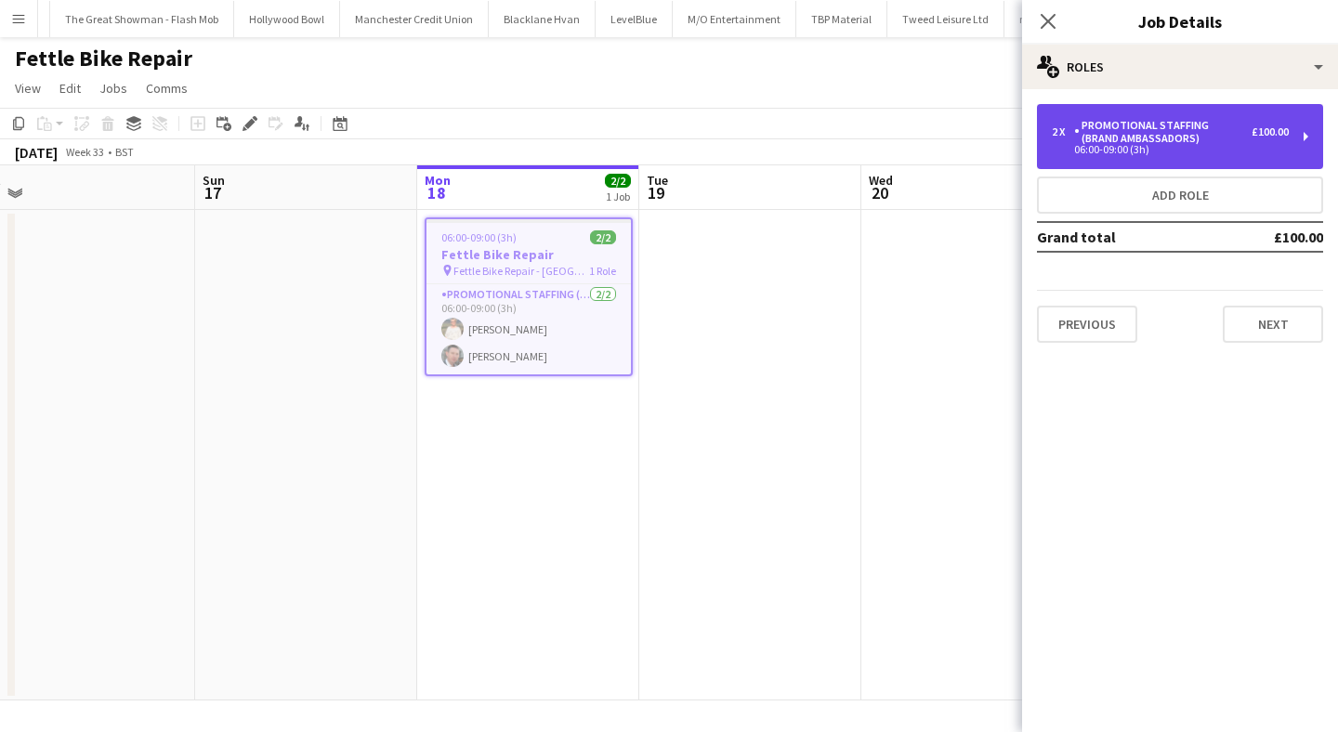
click at [1191, 119] on div "Promotional Staffing (Brand Ambassadors)" at bounding box center [1162, 132] width 177 height 26
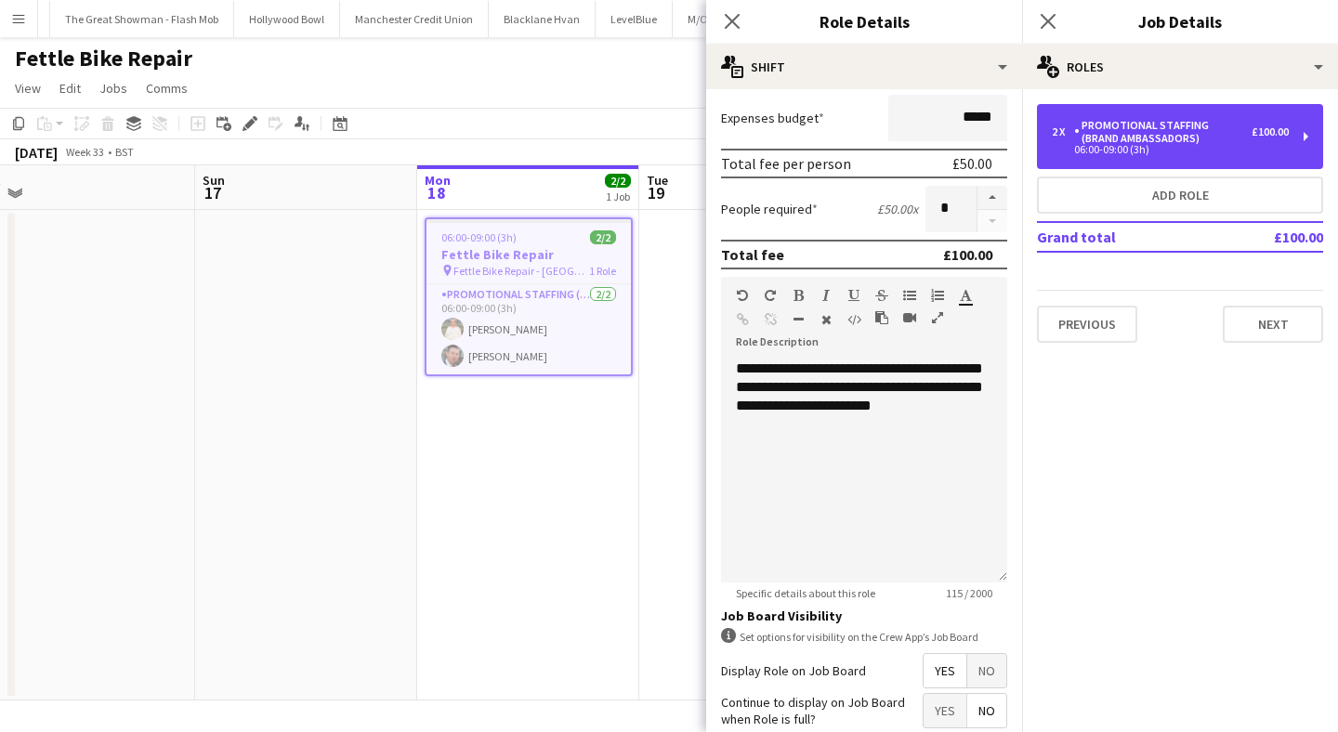
scroll to position [74, 0]
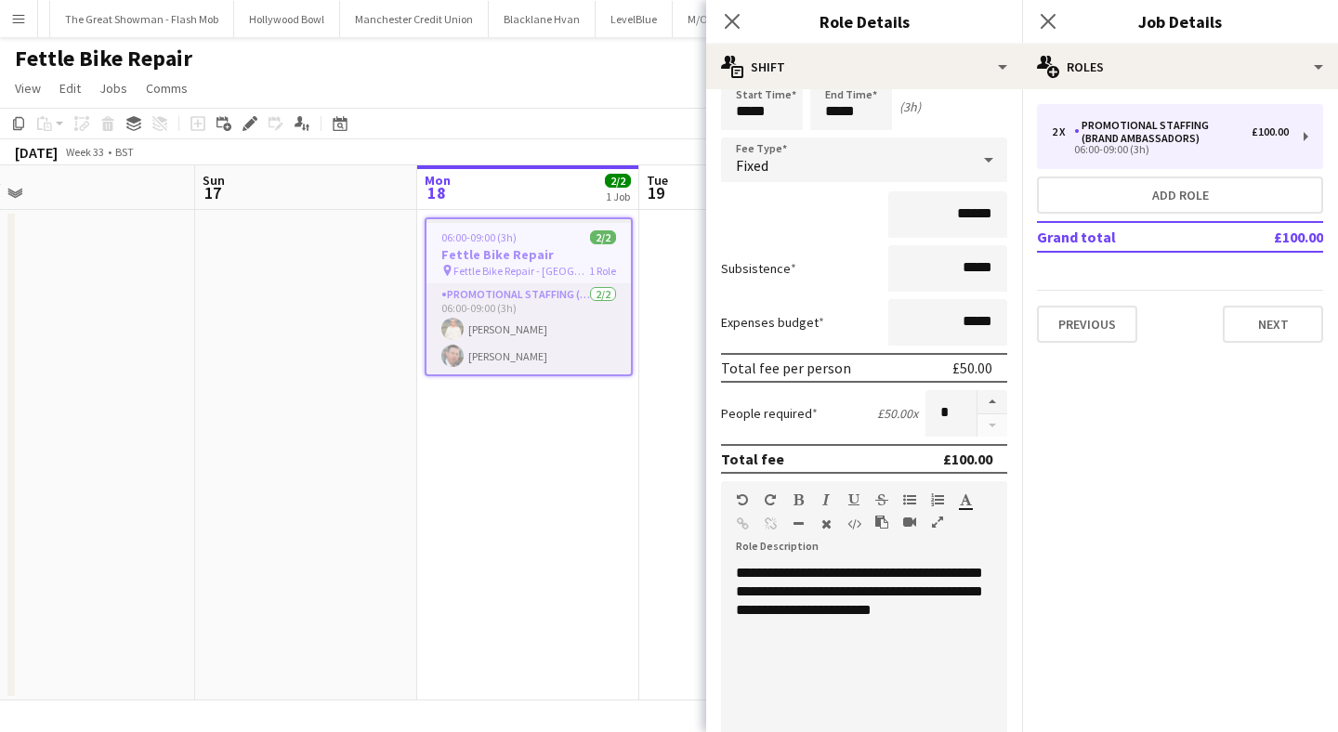
click at [492, 310] on app-card-role "Promotional Staffing (Brand Ambassadors) 2/2 06:00-09:00 (3h) Melinda Kirkwood …" at bounding box center [528, 329] width 204 height 90
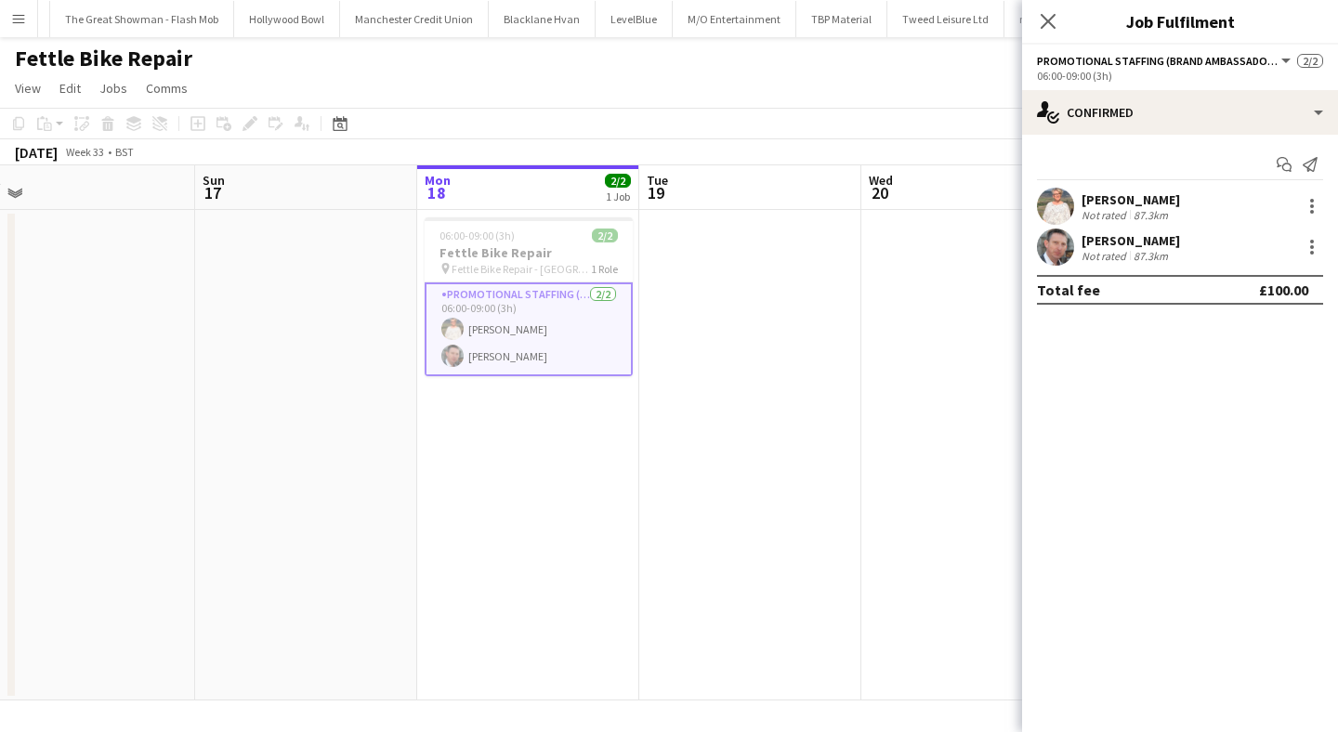
click at [1045, 263] on div at bounding box center [1055, 247] width 37 height 37
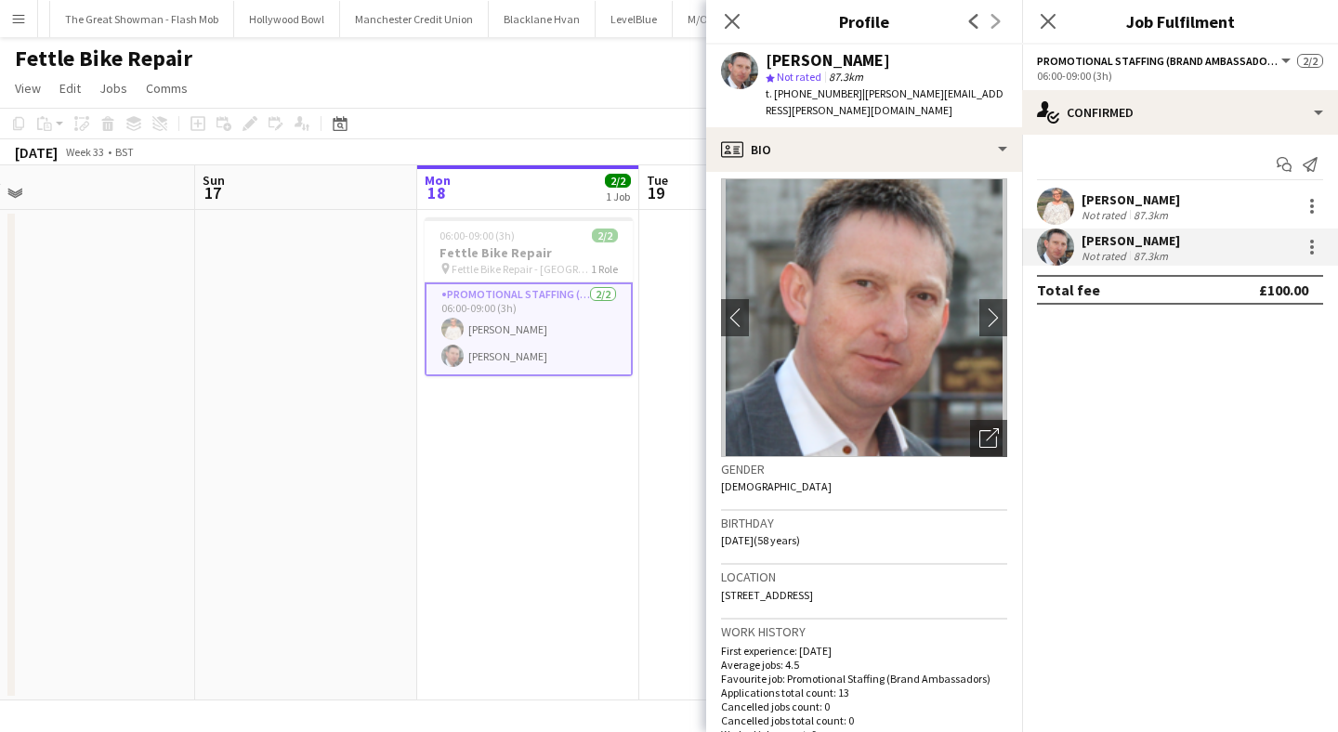
scroll to position [0, 0]
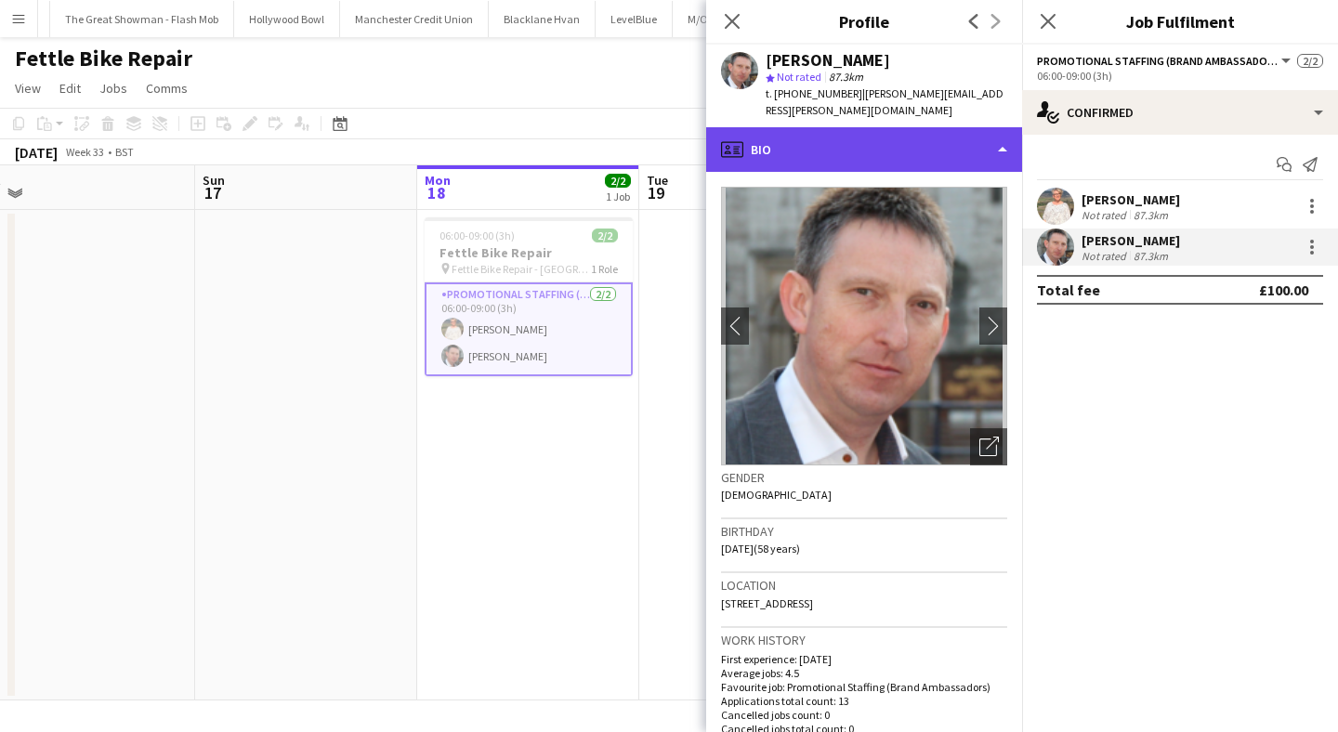
click at [856, 153] on div "profile Bio" at bounding box center [864, 149] width 316 height 45
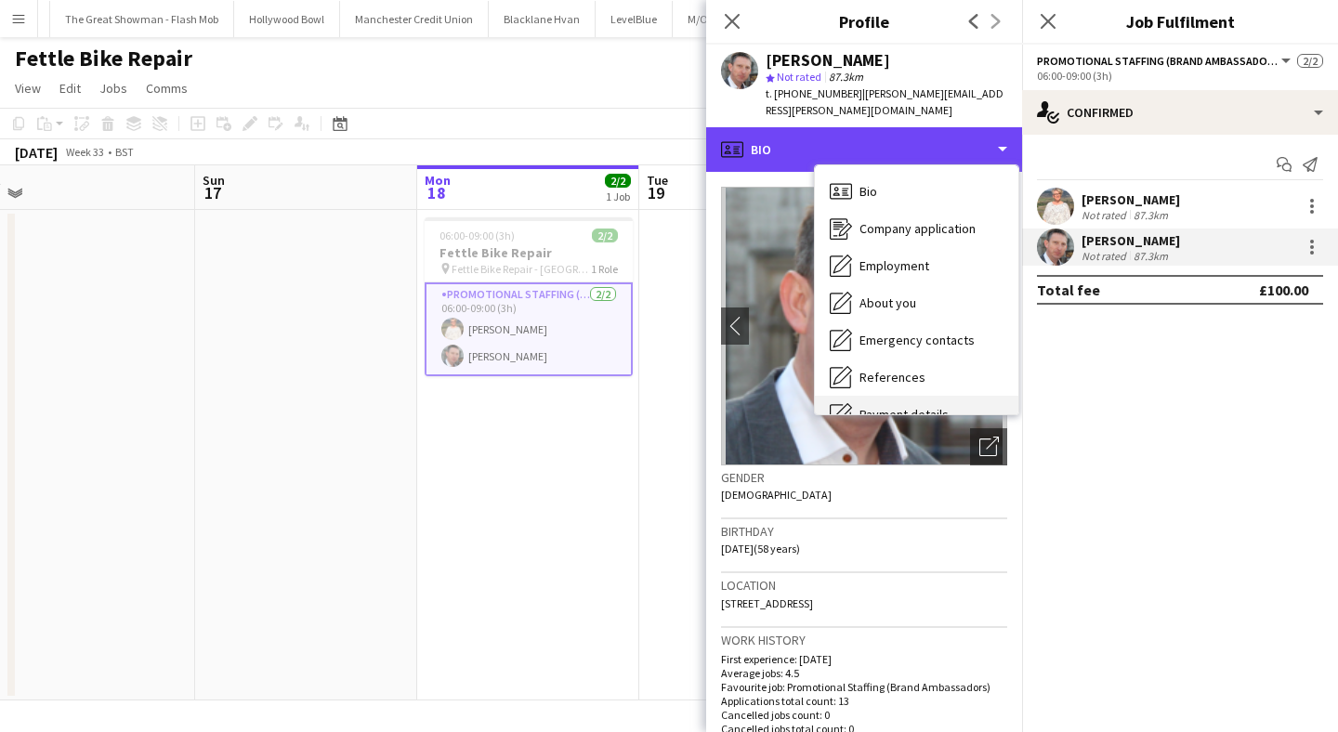
scroll to position [249, 0]
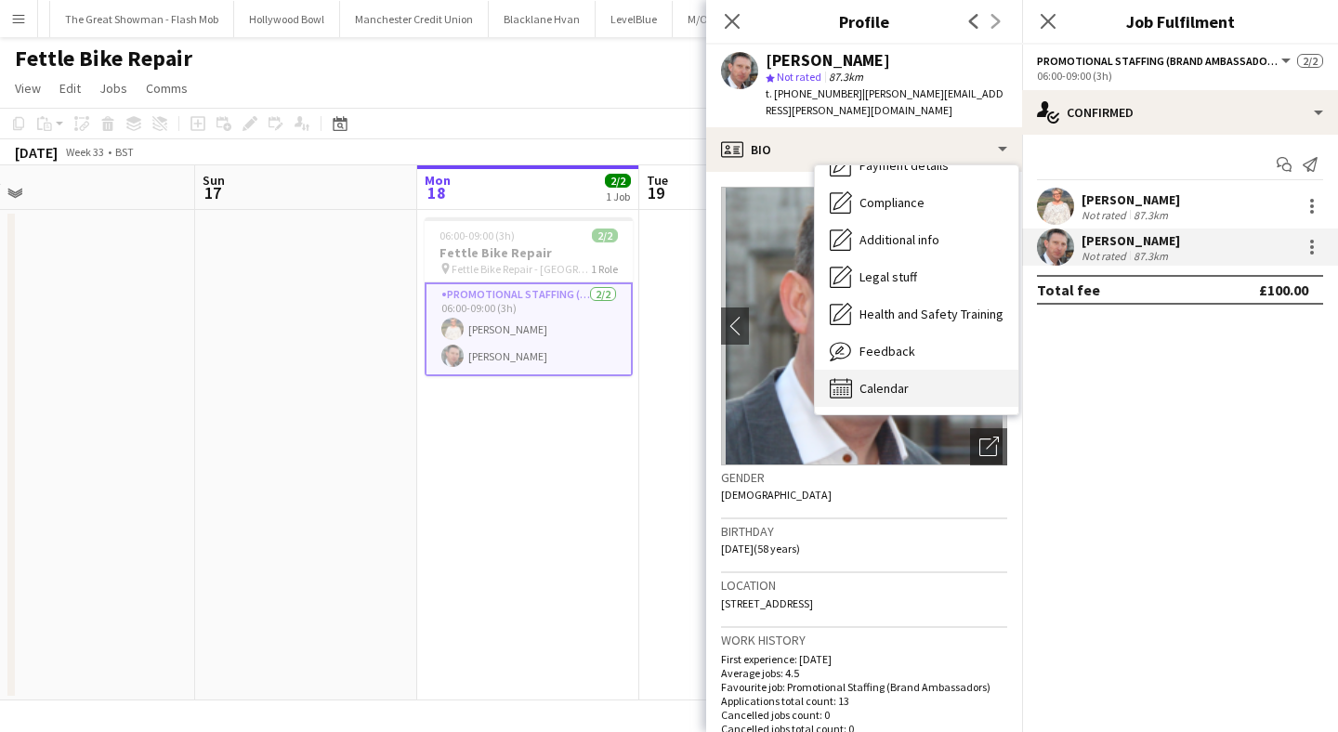
click at [889, 380] on span "Calendar" at bounding box center [883, 388] width 49 height 17
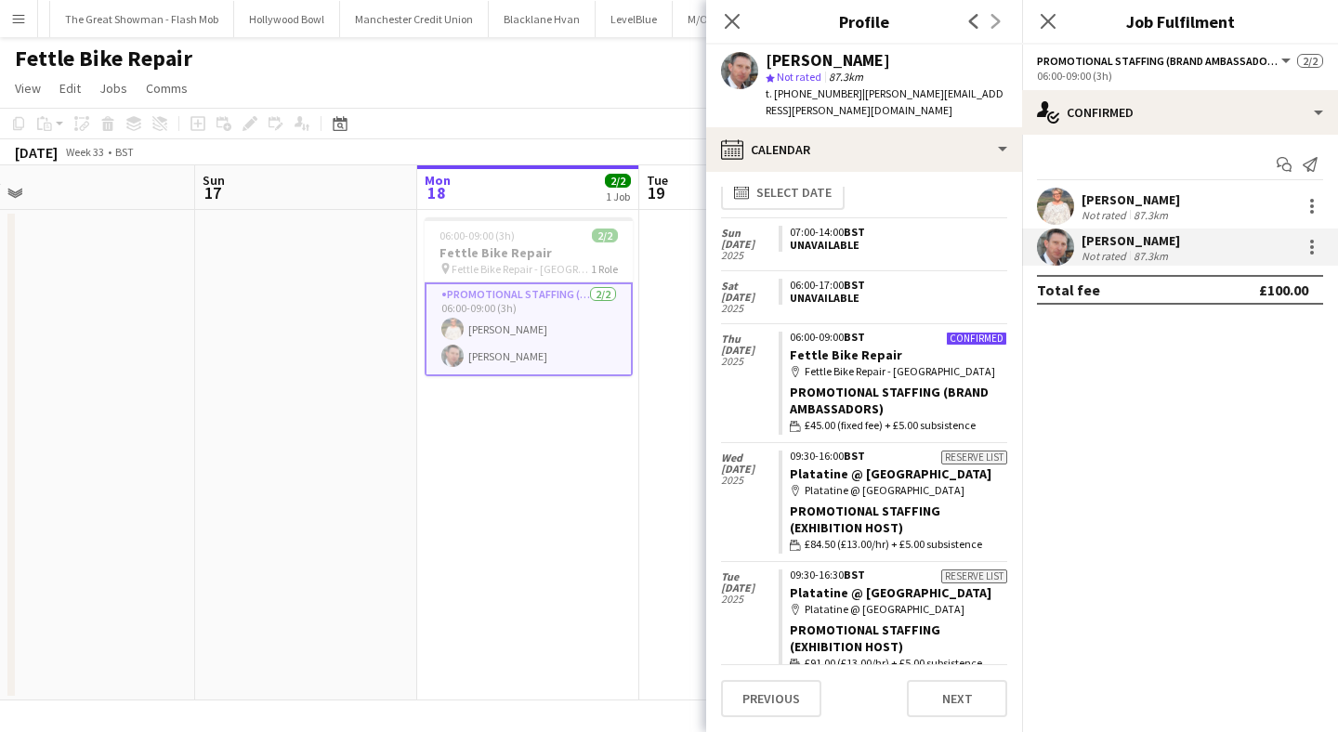
scroll to position [0, 0]
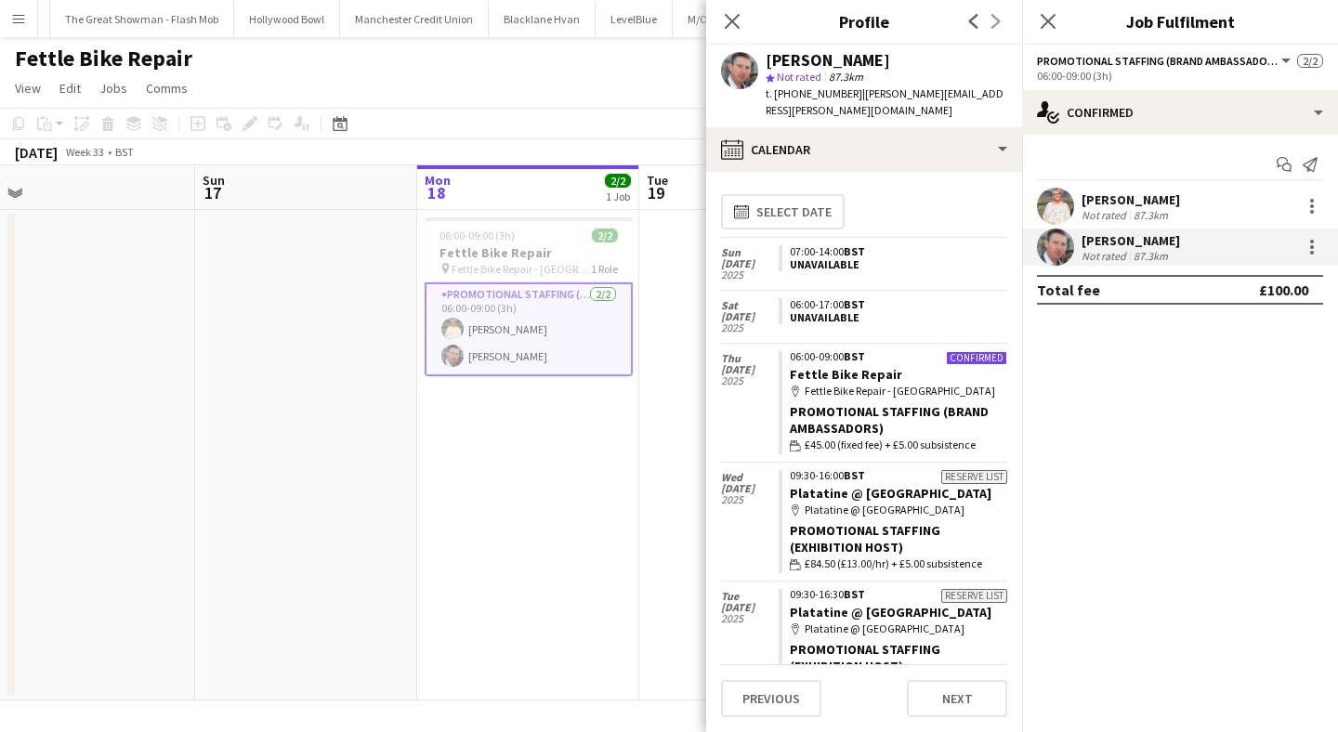
click at [1054, 202] on app-user-avatar at bounding box center [1055, 206] width 37 height 37
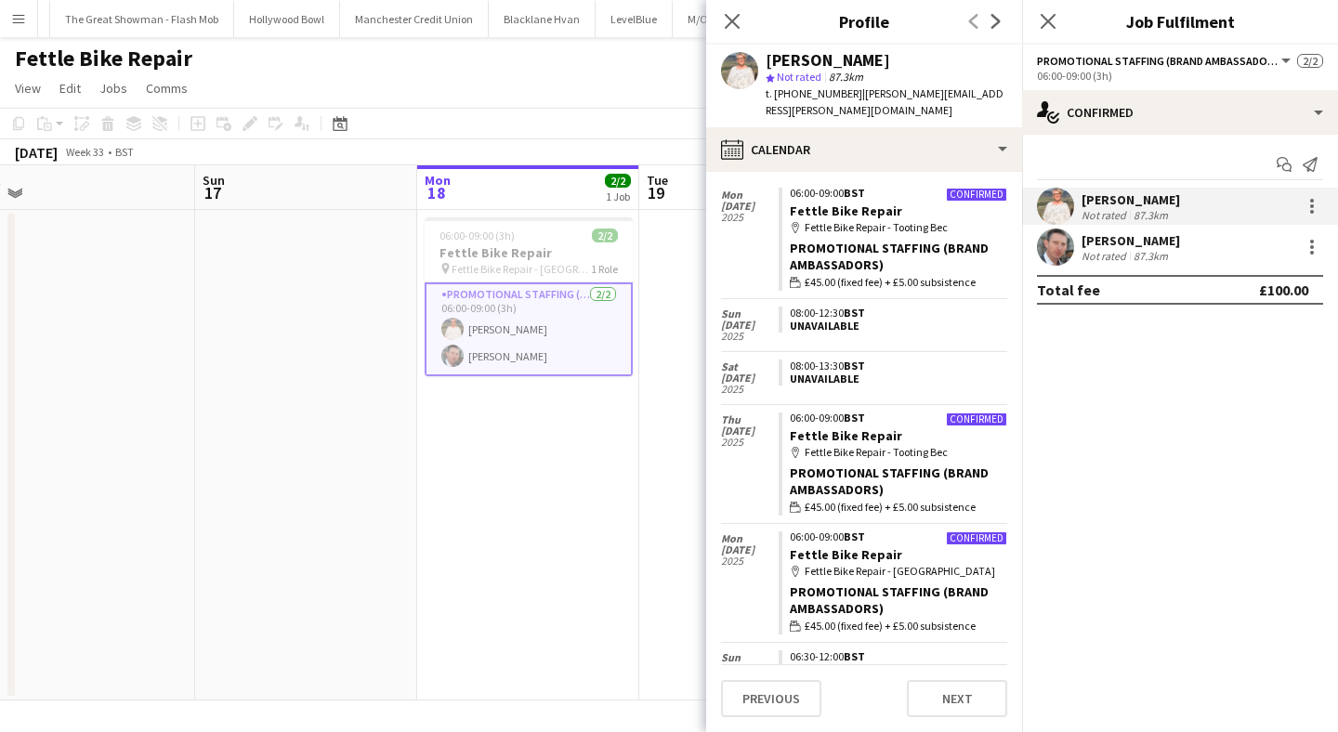
scroll to position [1211, 0]
click at [542, 267] on span "Fettle Bike Repair - East Twickenham" at bounding box center [520, 269] width 139 height 14
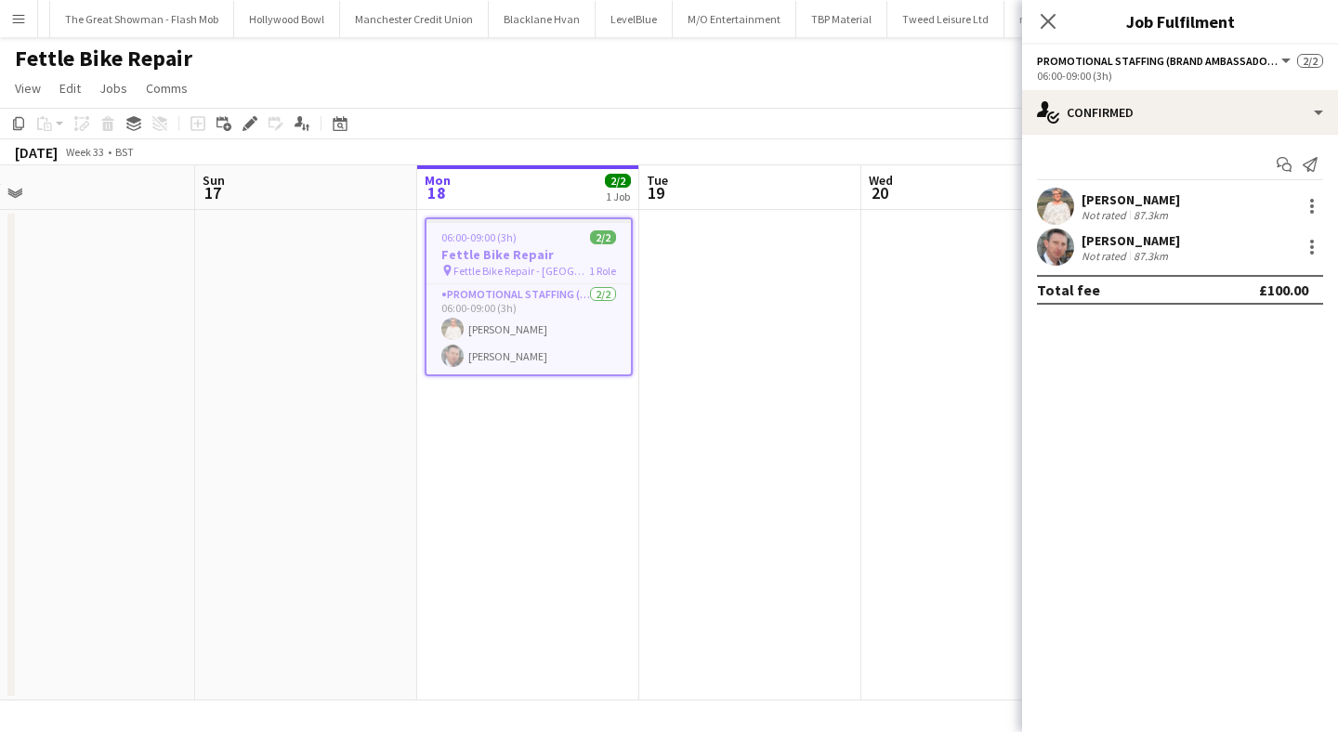
click at [517, 246] on h3 "Fettle Bike Repair" at bounding box center [528, 254] width 204 height 17
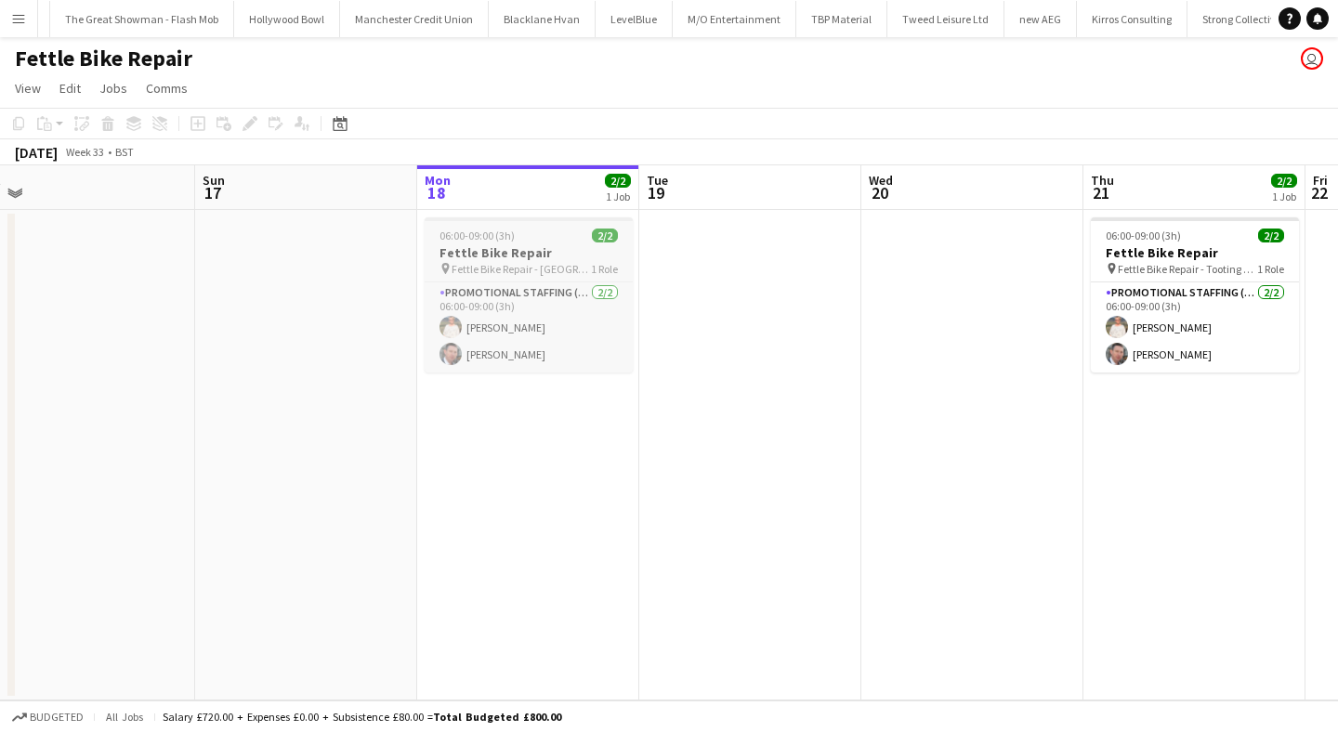
click at [599, 246] on h3 "Fettle Bike Repair" at bounding box center [529, 252] width 208 height 17
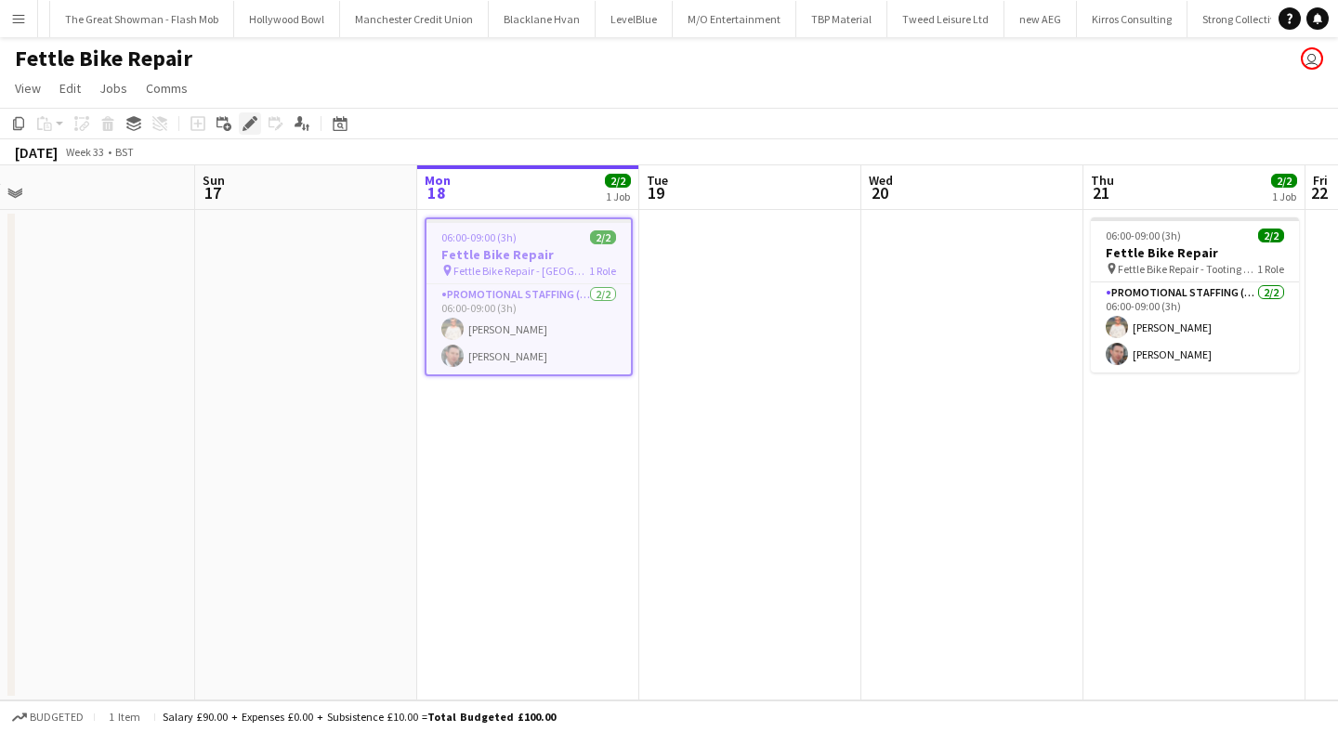
click at [249, 127] on icon at bounding box center [249, 124] width 10 height 10
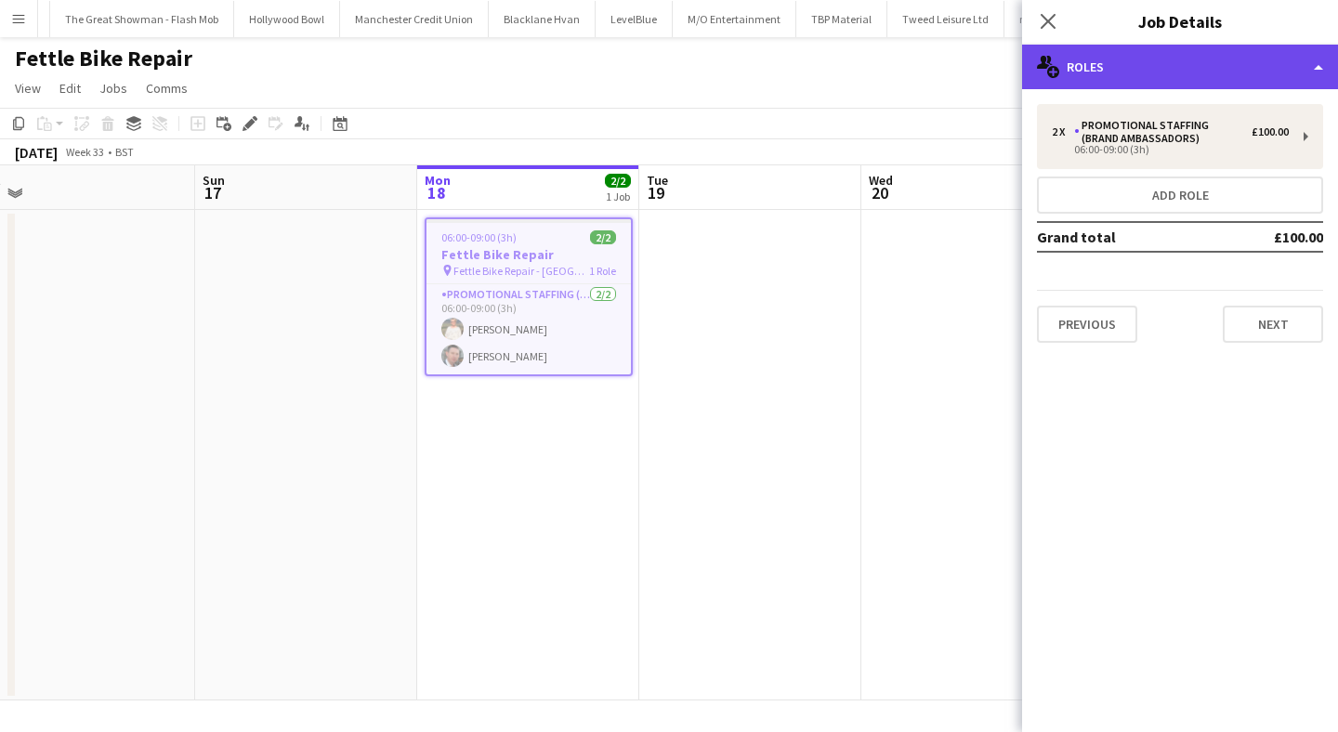
click at [1173, 70] on div "multiple-users-add Roles" at bounding box center [1180, 67] width 316 height 45
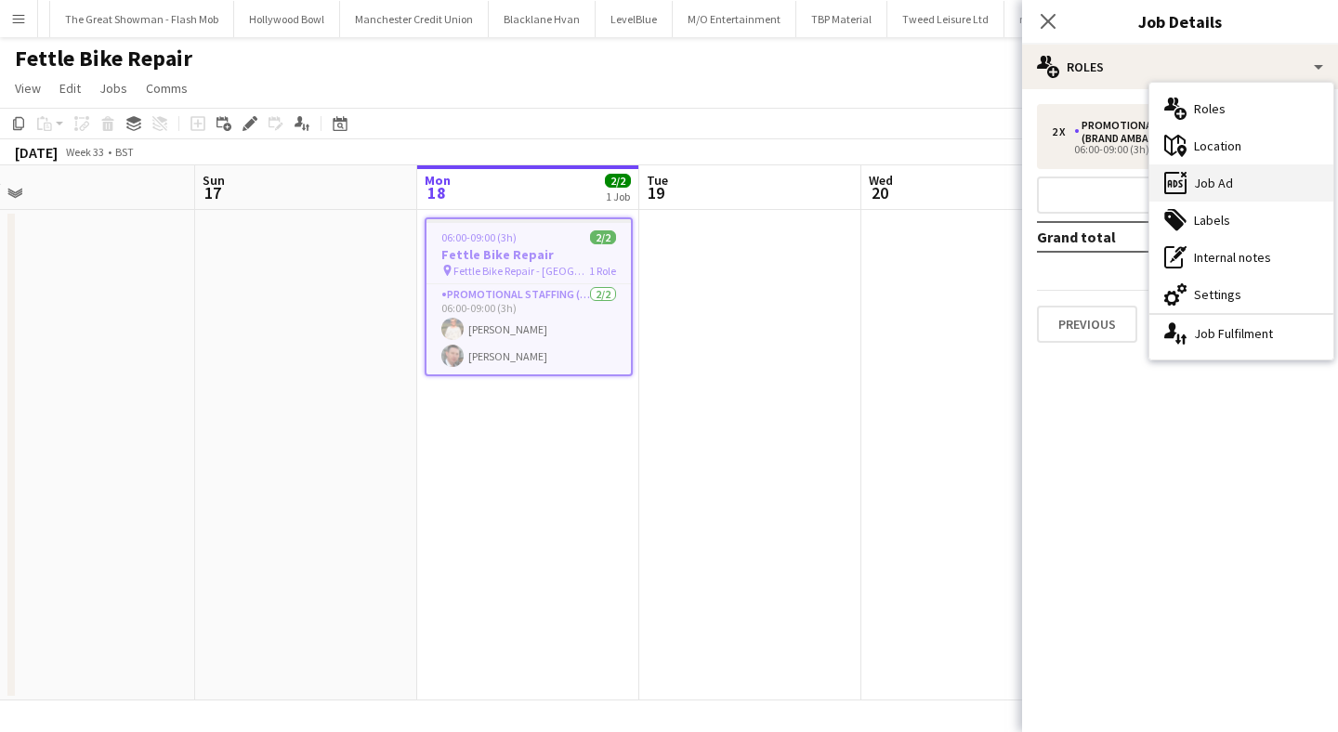
click at [1218, 182] on div "ads-window Job Ad" at bounding box center [1241, 182] width 184 height 37
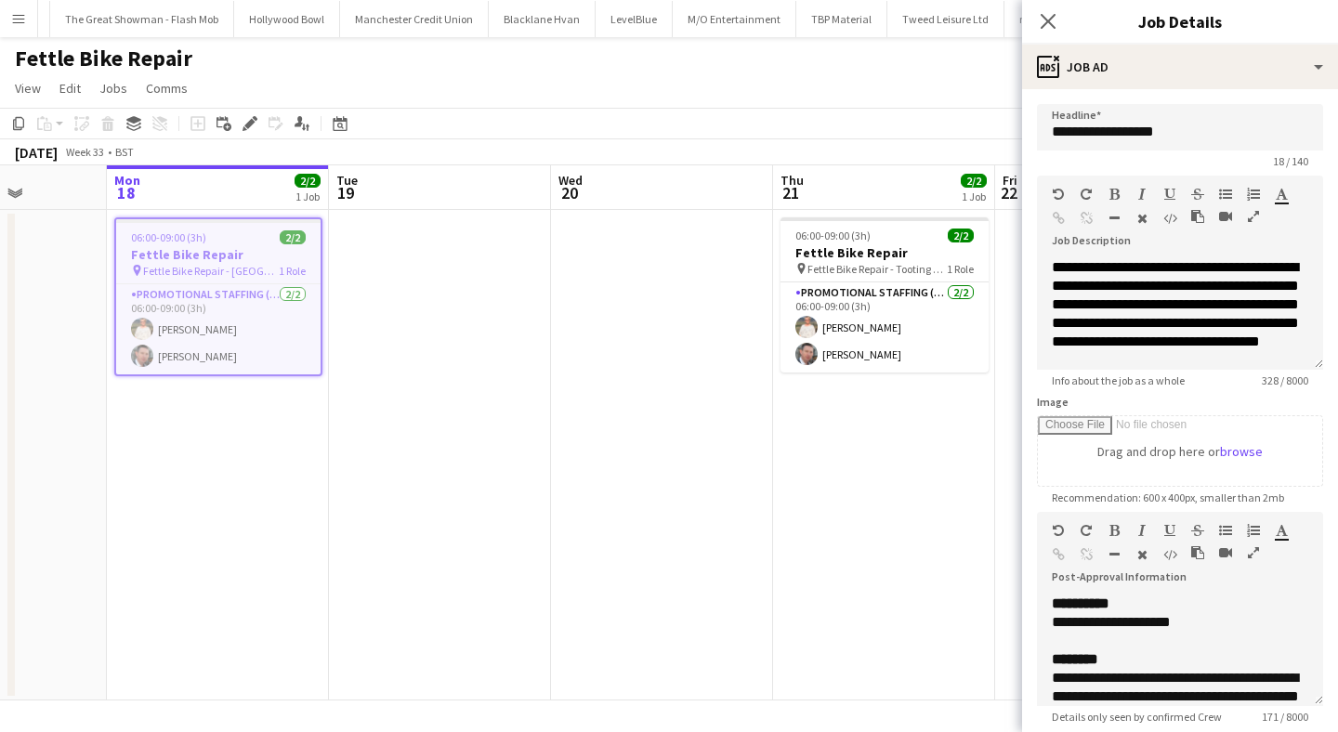
scroll to position [0, 554]
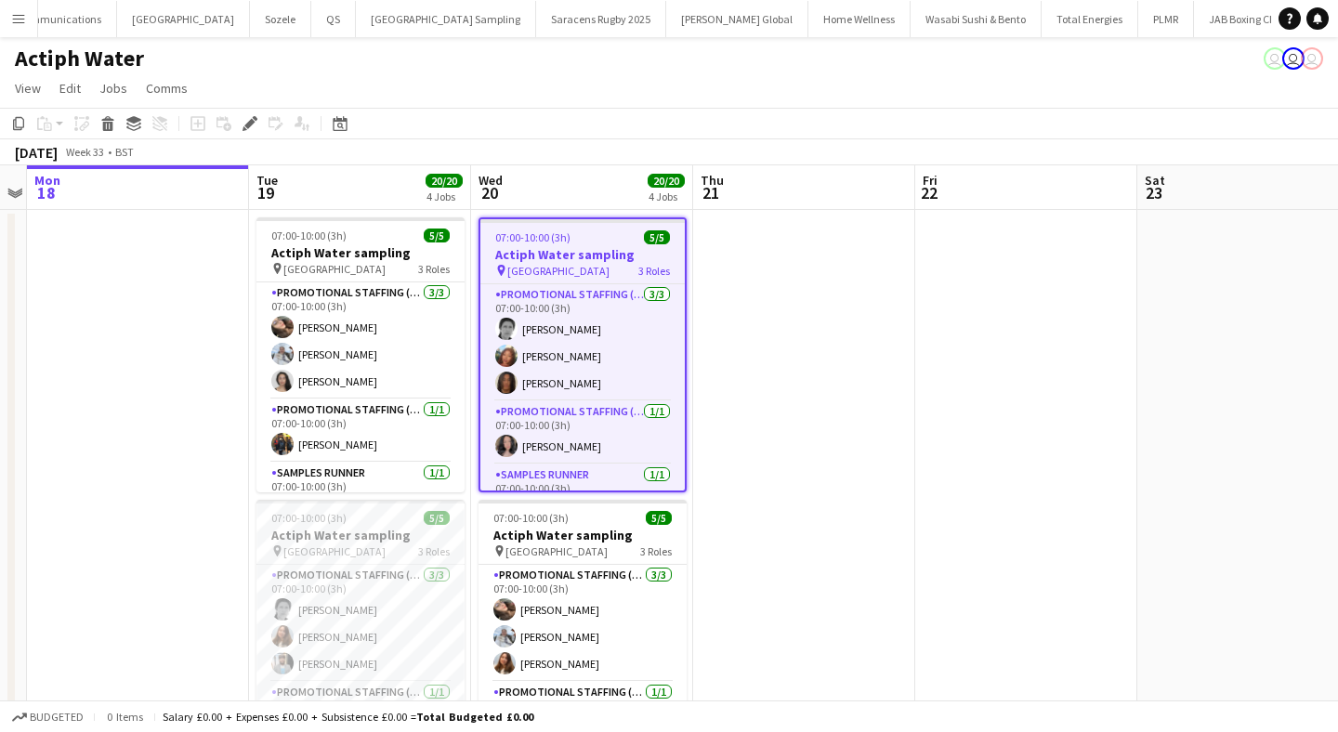
scroll to position [0, 63300]
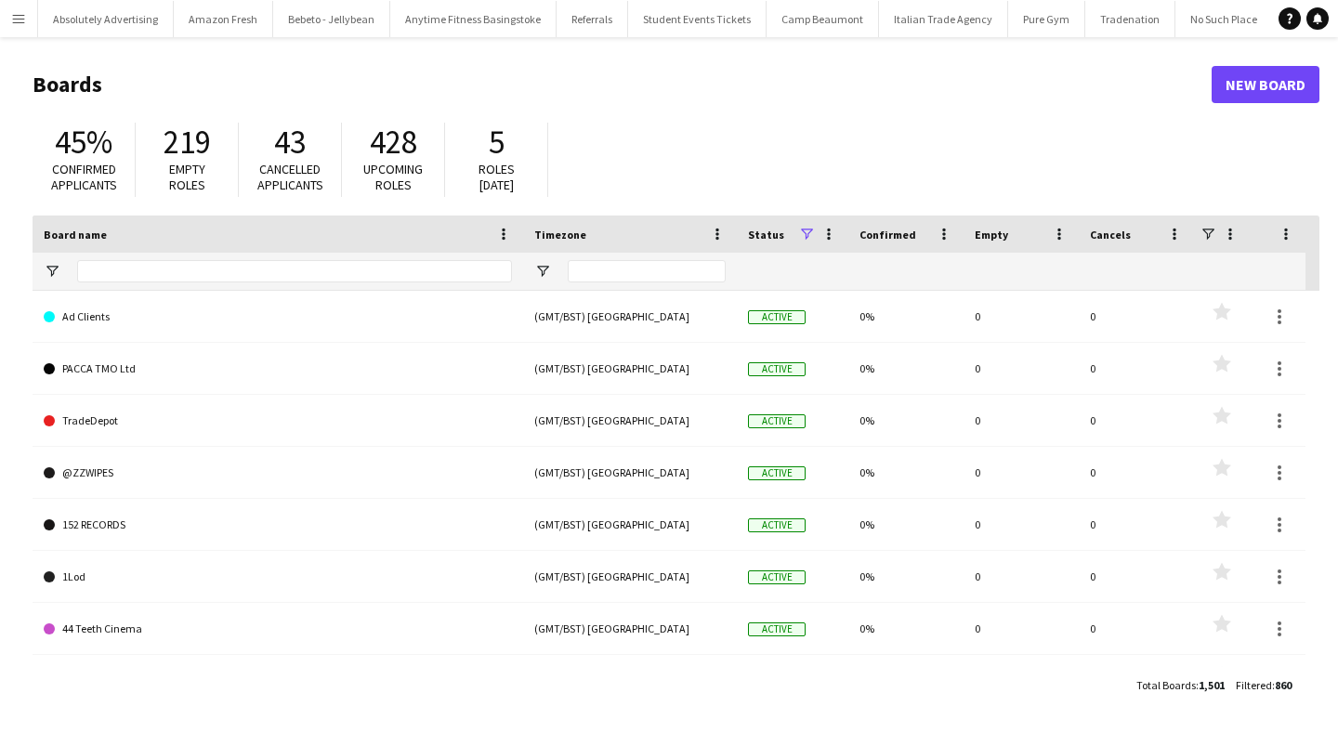
click at [20, 15] on app-icon "Menu" at bounding box center [18, 18] width 15 height 15
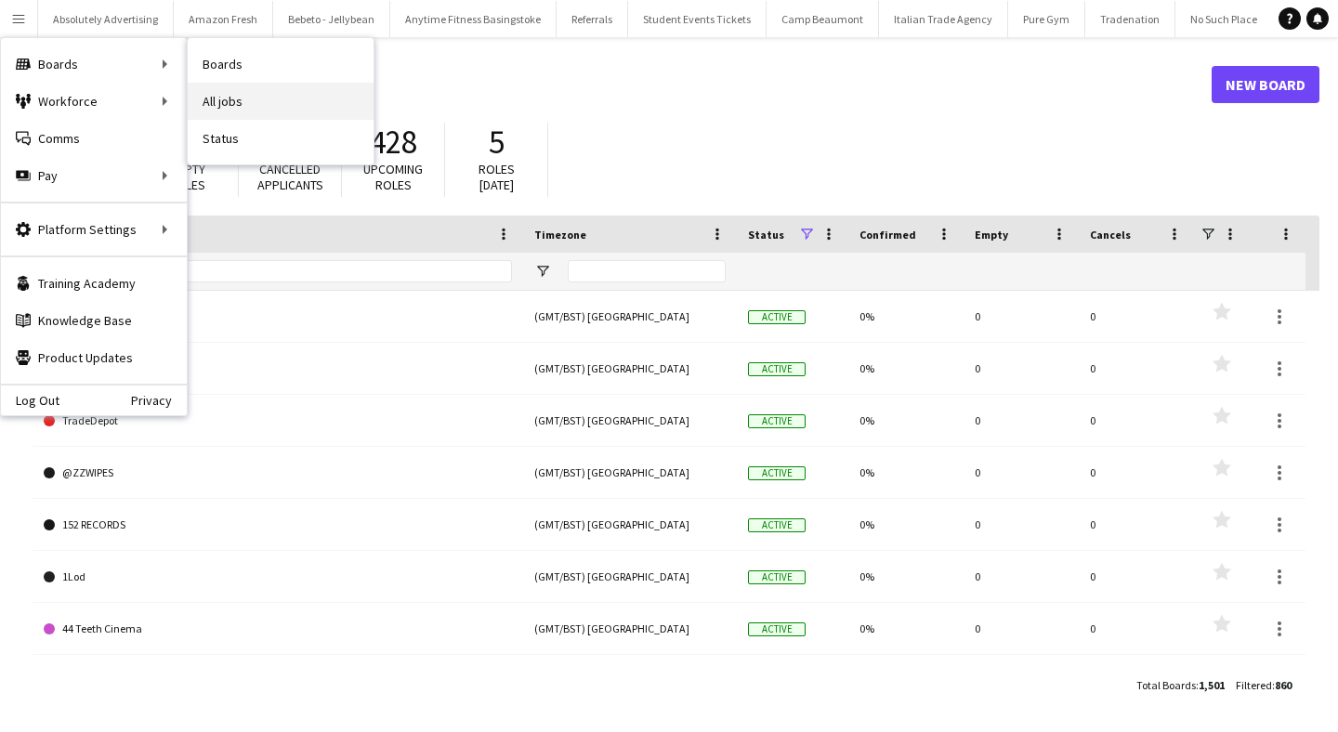
click at [258, 104] on link "All jobs" at bounding box center [281, 101] width 186 height 37
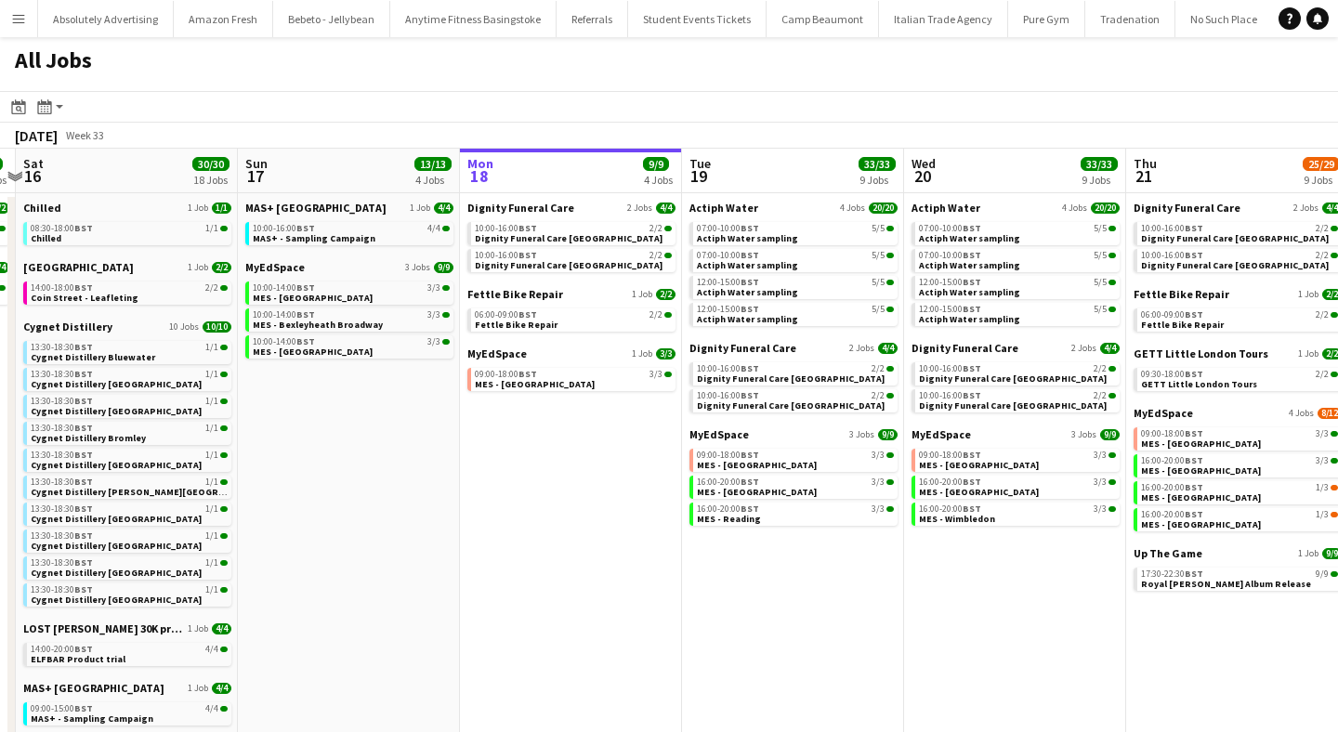
scroll to position [0, 874]
